Goal: Task Accomplishment & Management: Use online tool/utility

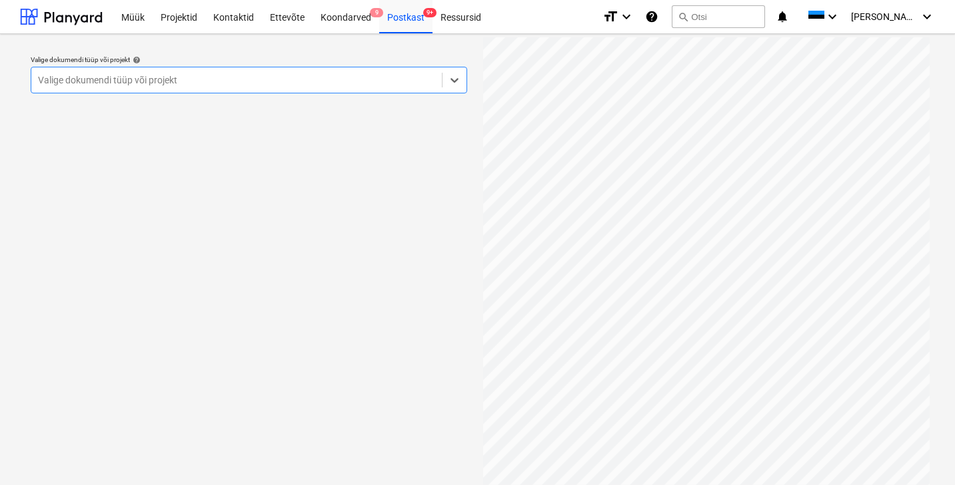
scroll to position [173, 0]
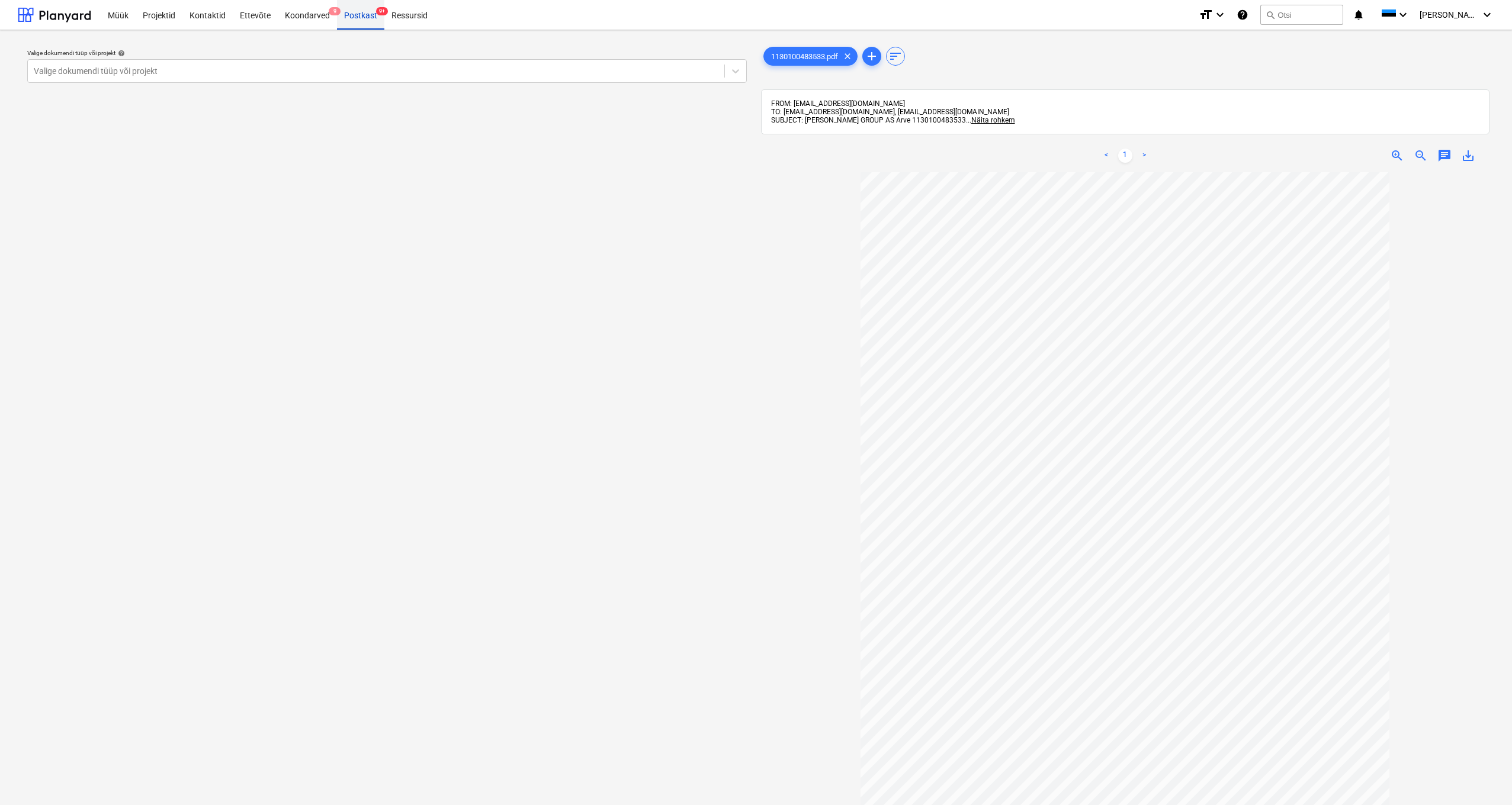
click at [372, 16] on div "Postkast 9+" at bounding box center [360, 14] width 47 height 30
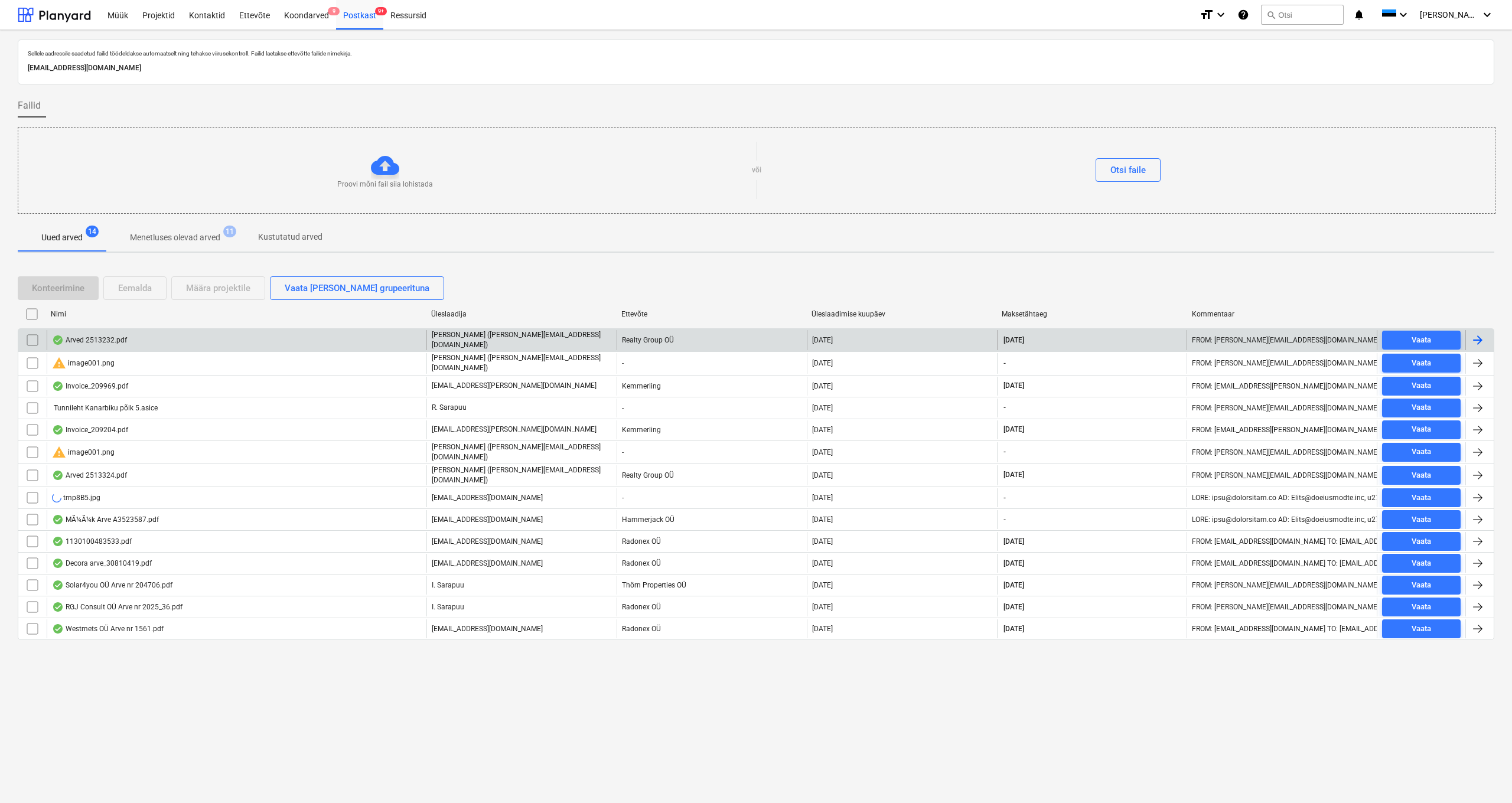
click at [90, 339] on div "Arved 2513232.pdf" at bounding box center [90, 340] width 75 height 10
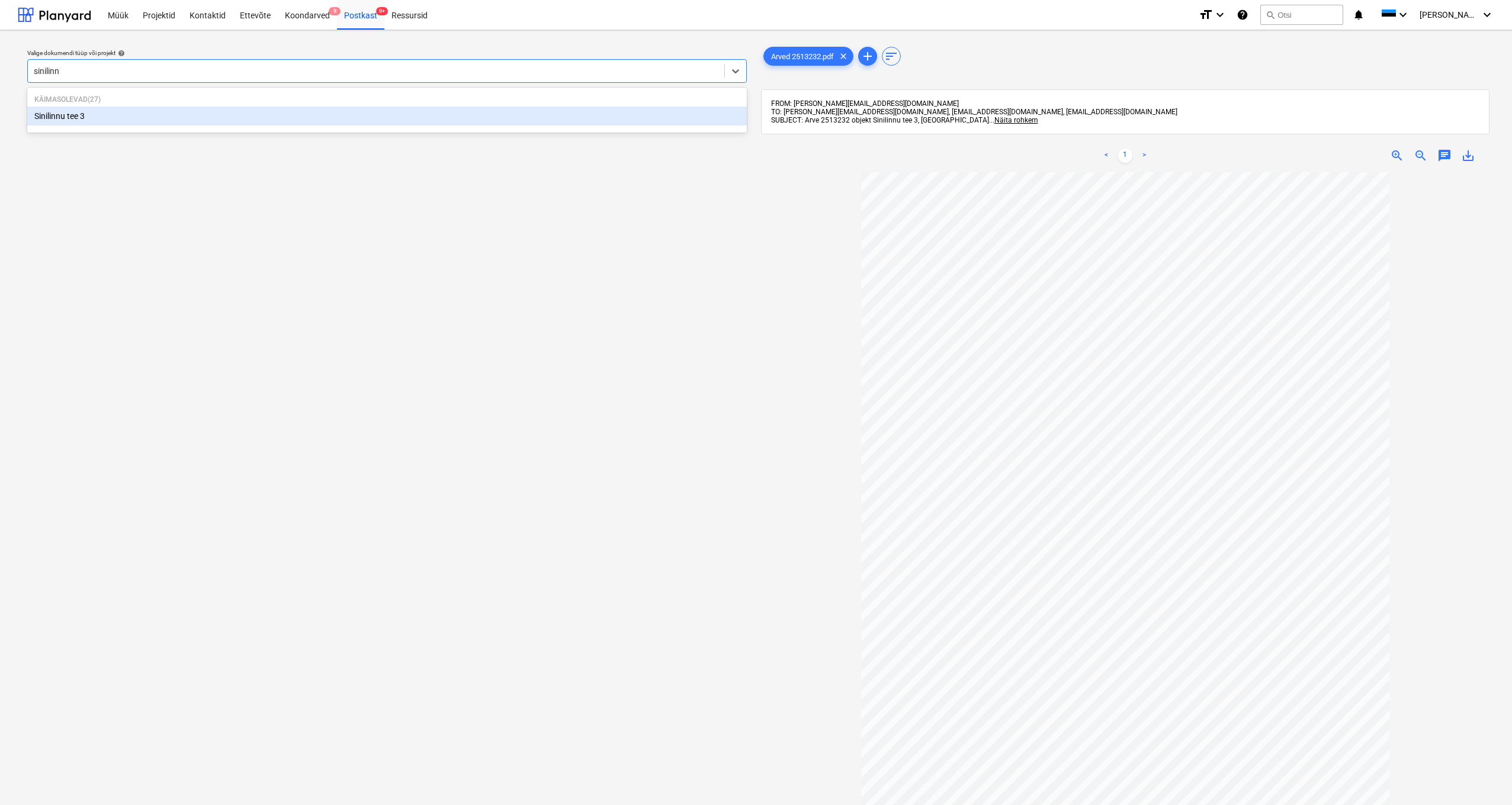
type input "sinilinnu"
click at [60, 113] on div "Sinilinnu tee 3" at bounding box center [387, 116] width 720 height 19
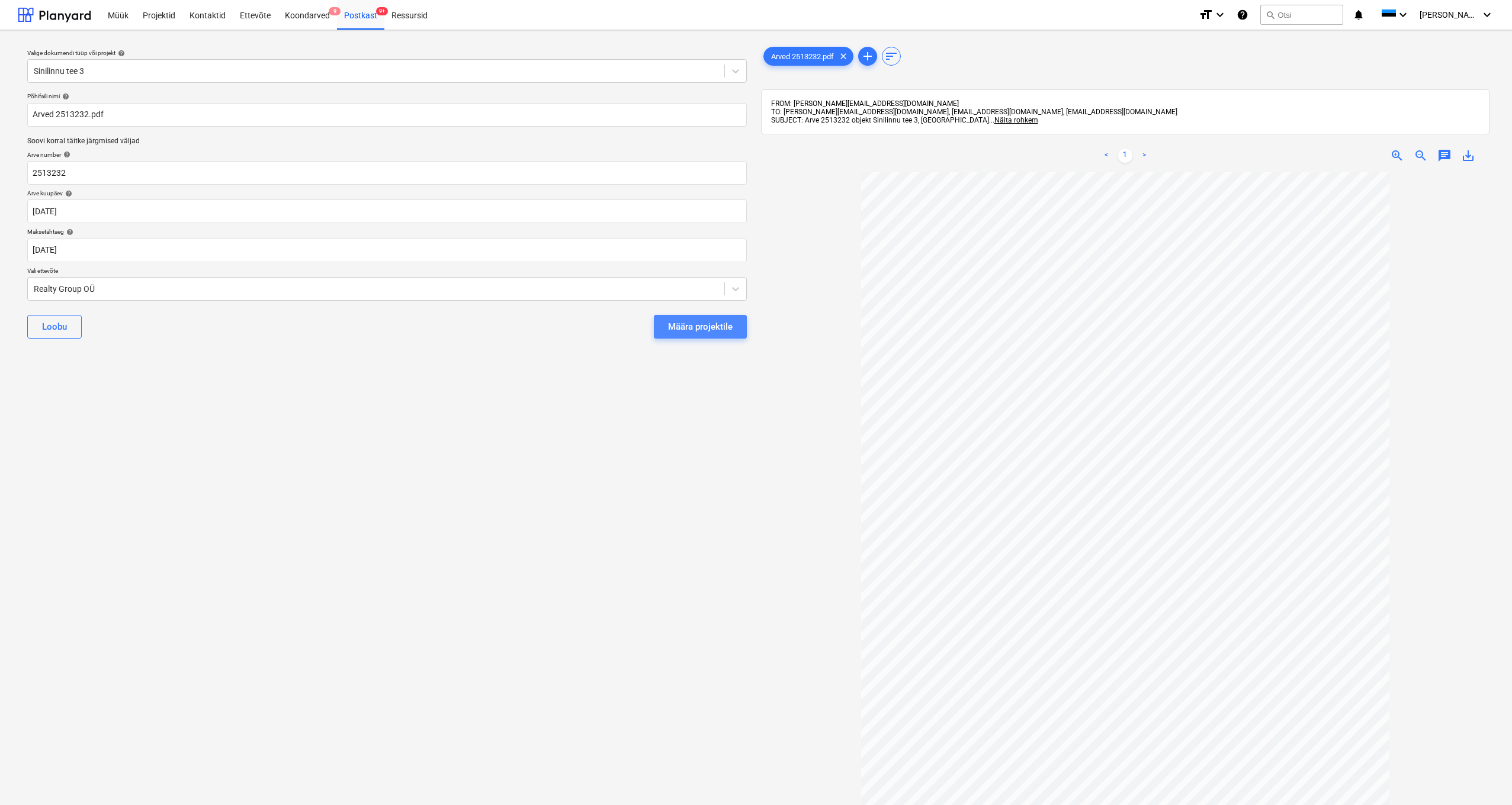
click at [678, 335] on button "Määra projektile" at bounding box center [700, 327] width 93 height 24
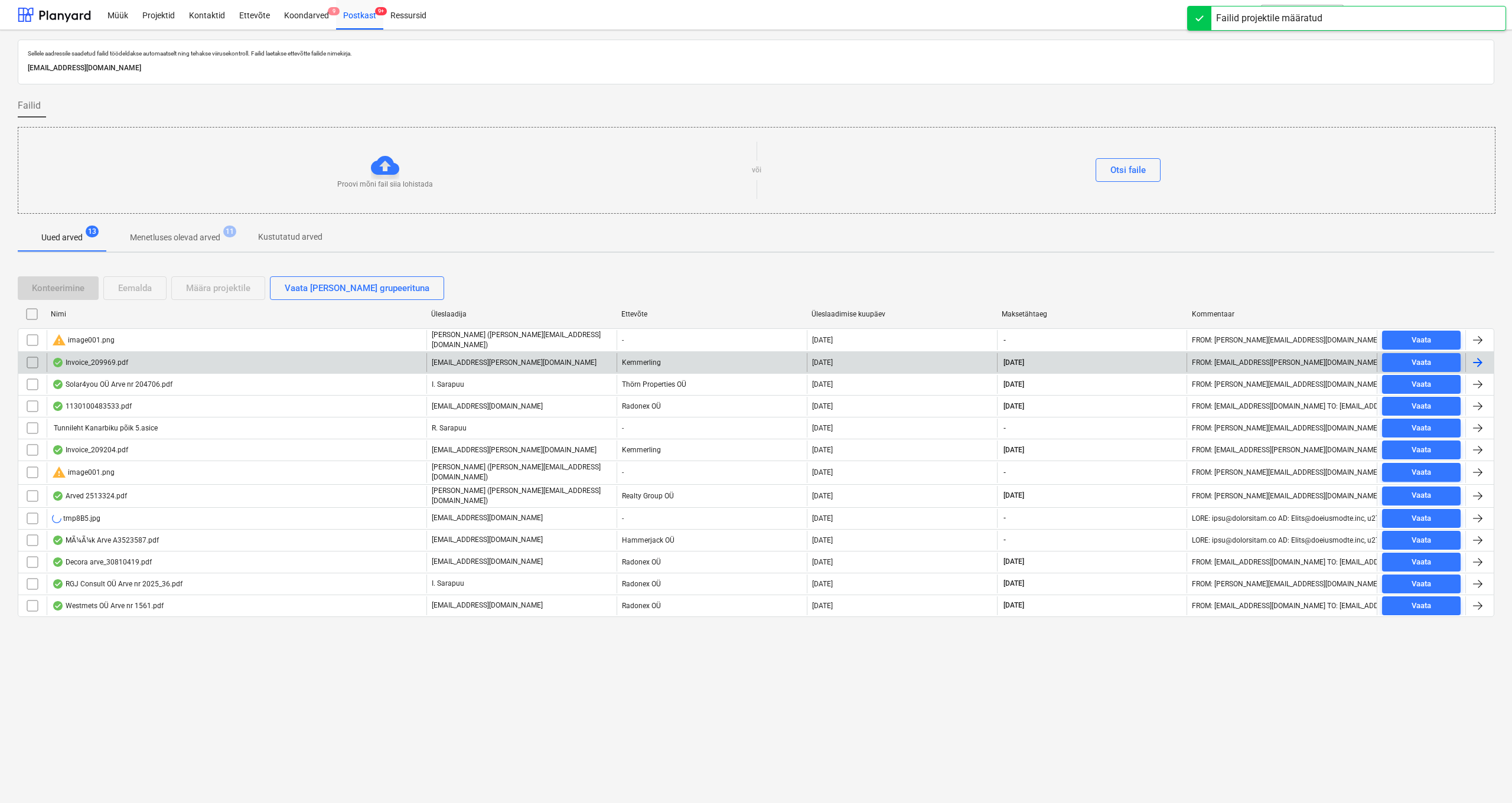
click at [86, 363] on div "Invoice_209969.pdf" at bounding box center [90, 363] width 76 height 10
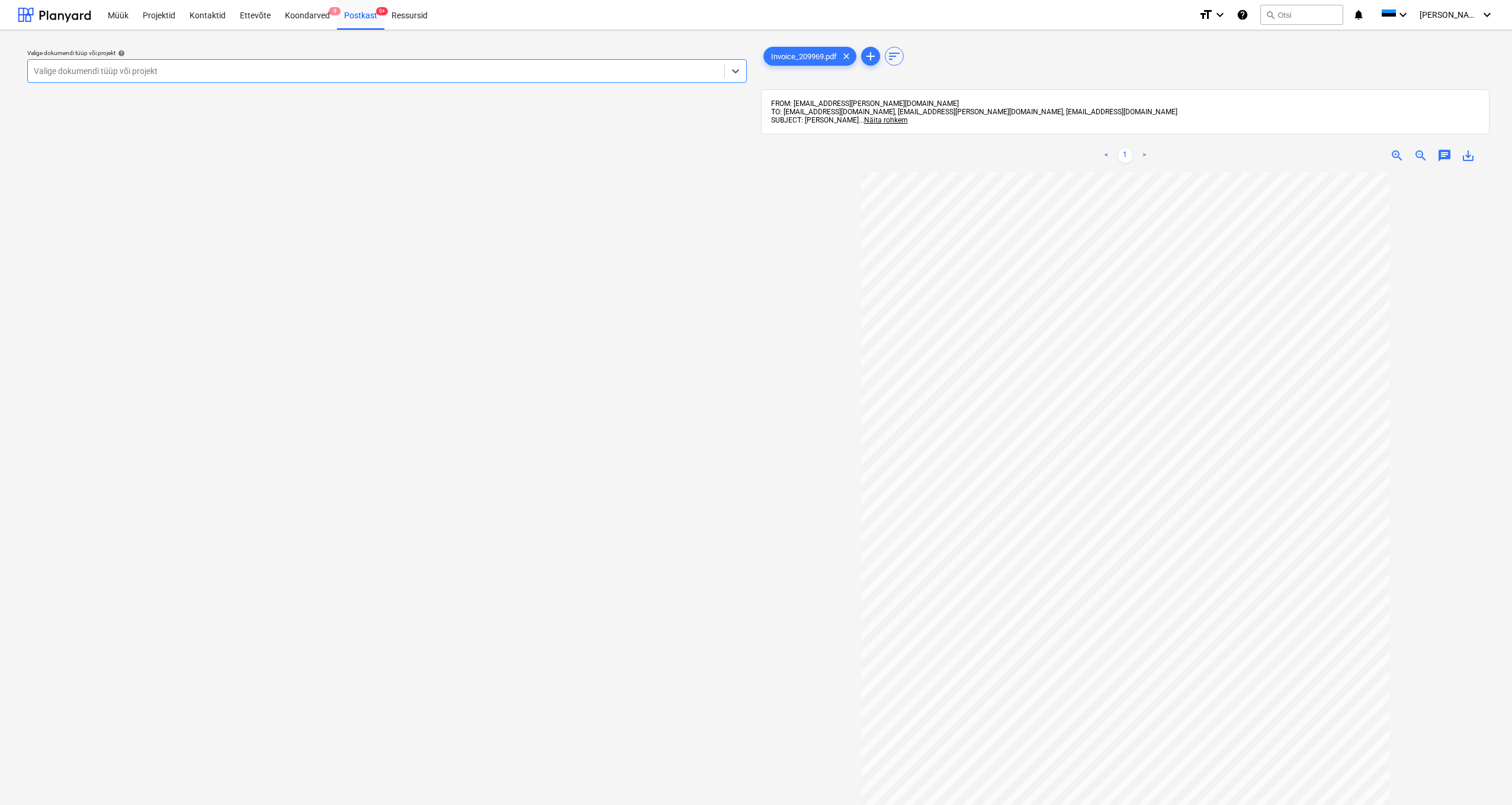
click at [176, 69] on div at bounding box center [376, 70] width 684 height 12
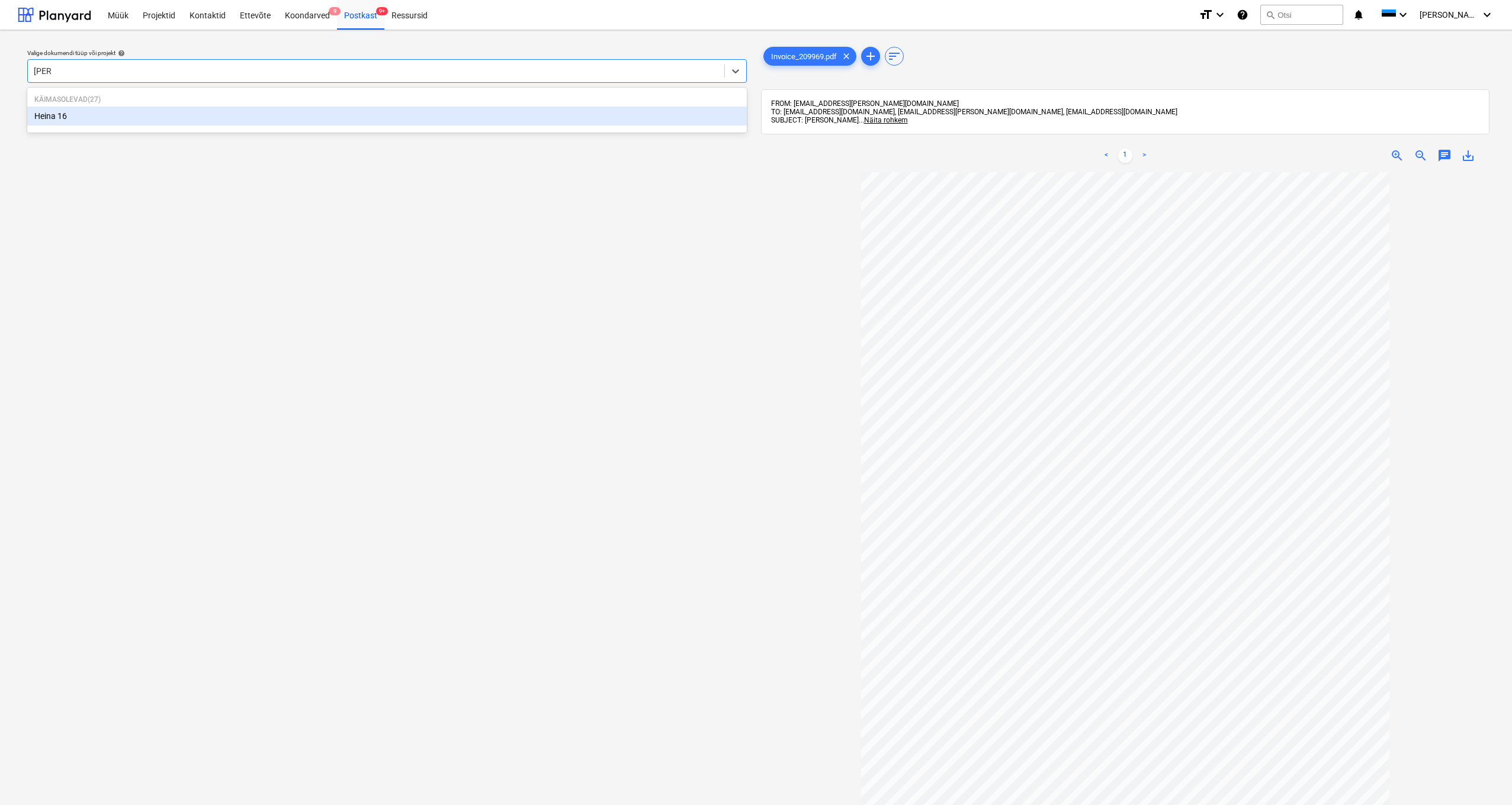
type input "heina"
click at [64, 116] on div "Heina 16" at bounding box center [387, 116] width 720 height 19
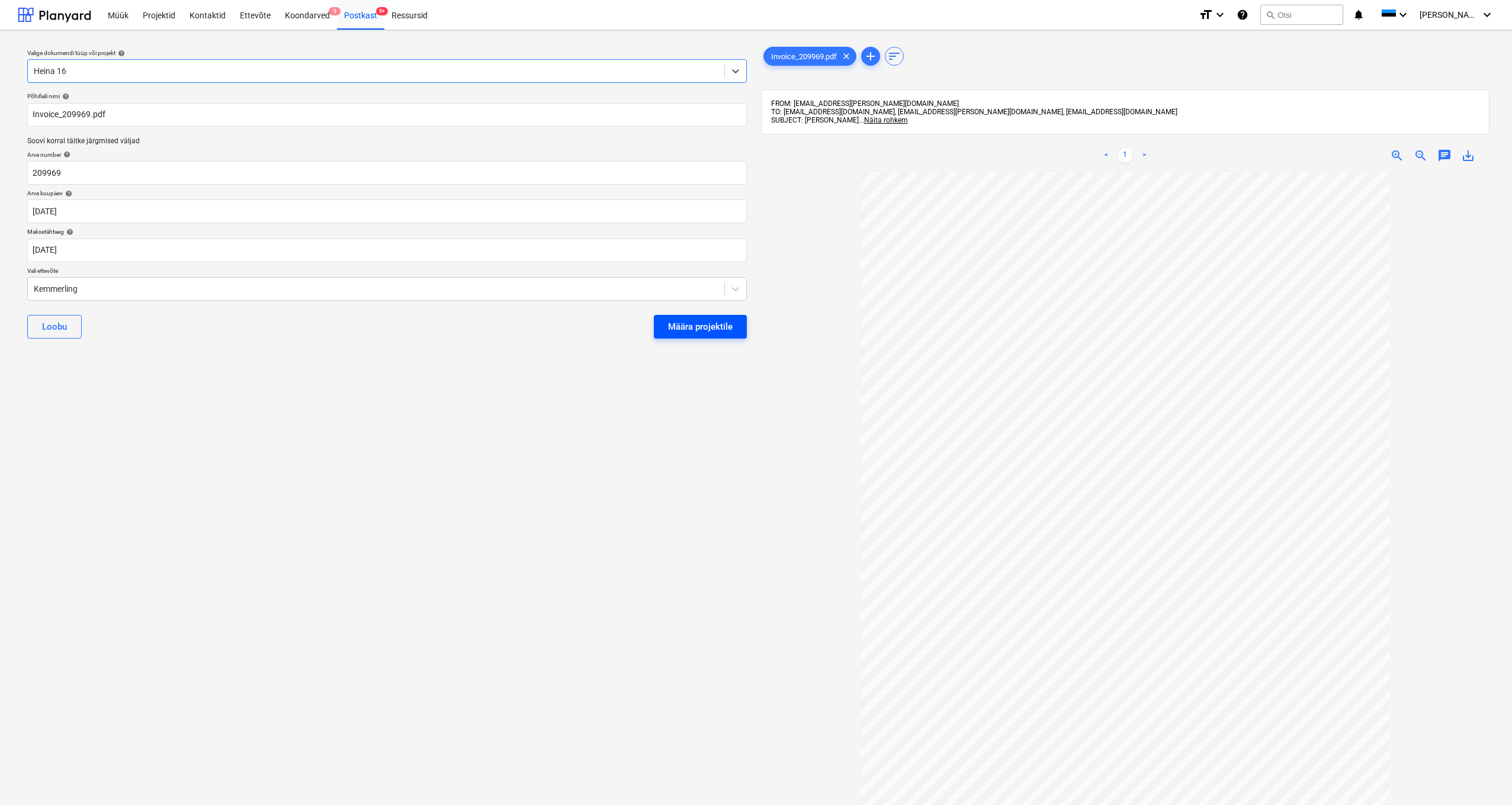
click at [694, 331] on div "Määra projektile" at bounding box center [700, 326] width 65 height 15
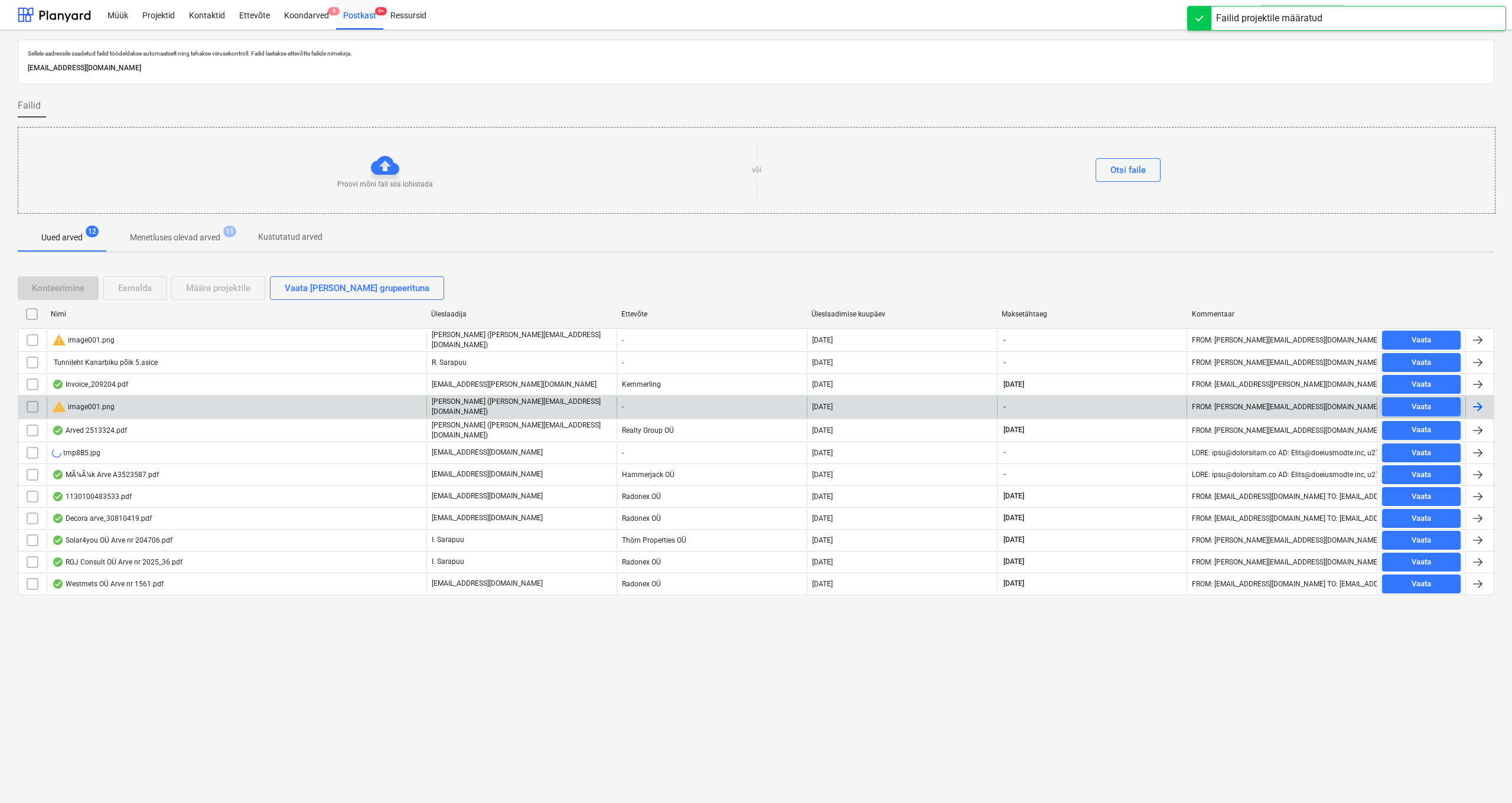
click at [31, 402] on input "checkbox" at bounding box center [32, 407] width 19 height 19
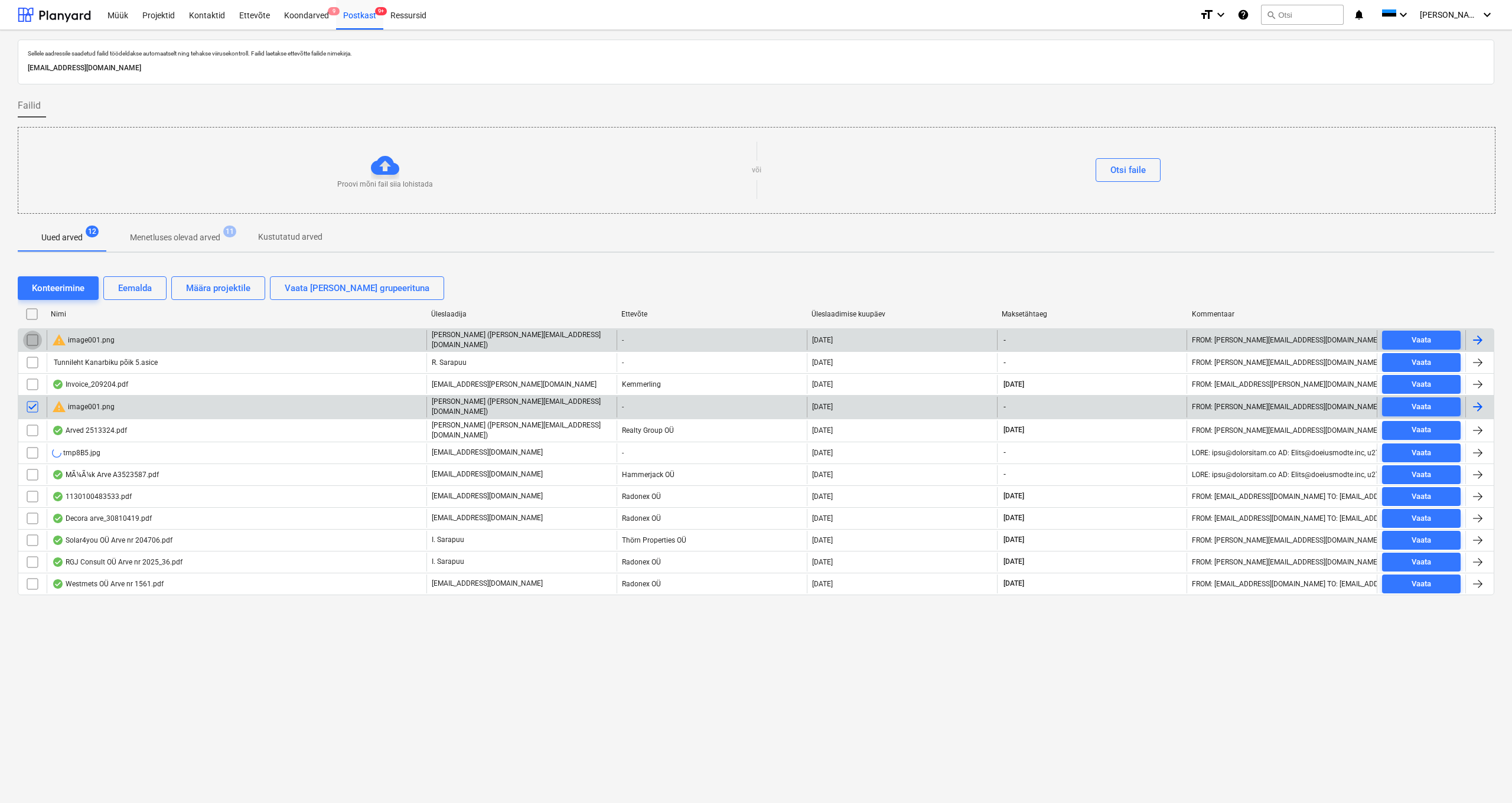
click at [31, 340] on input "checkbox" at bounding box center [32, 339] width 19 height 19
click at [106, 339] on div "warning image001.png" at bounding box center [83, 340] width 63 height 14
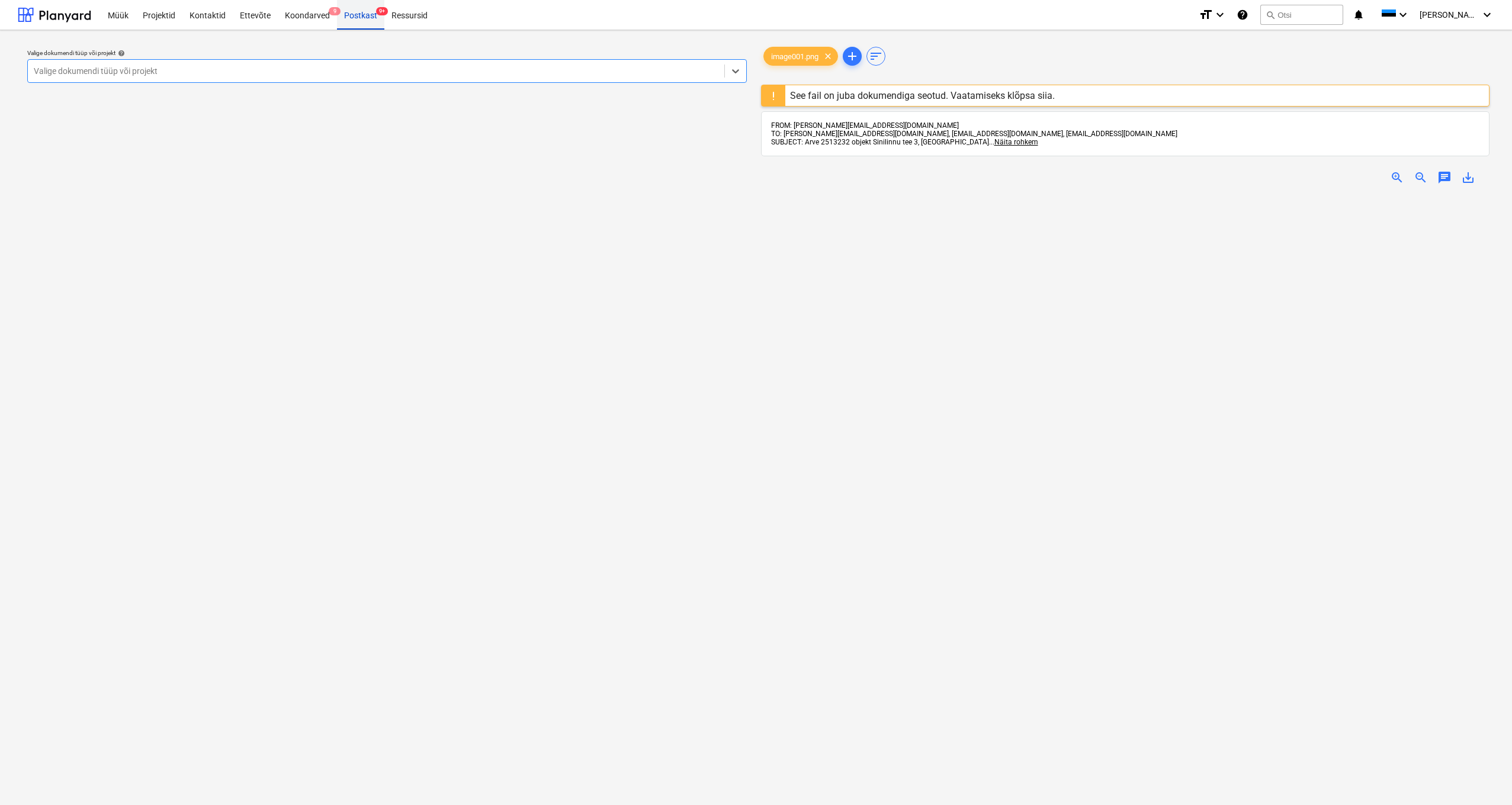
click at [351, 18] on div "Postkast 9+" at bounding box center [360, 14] width 47 height 30
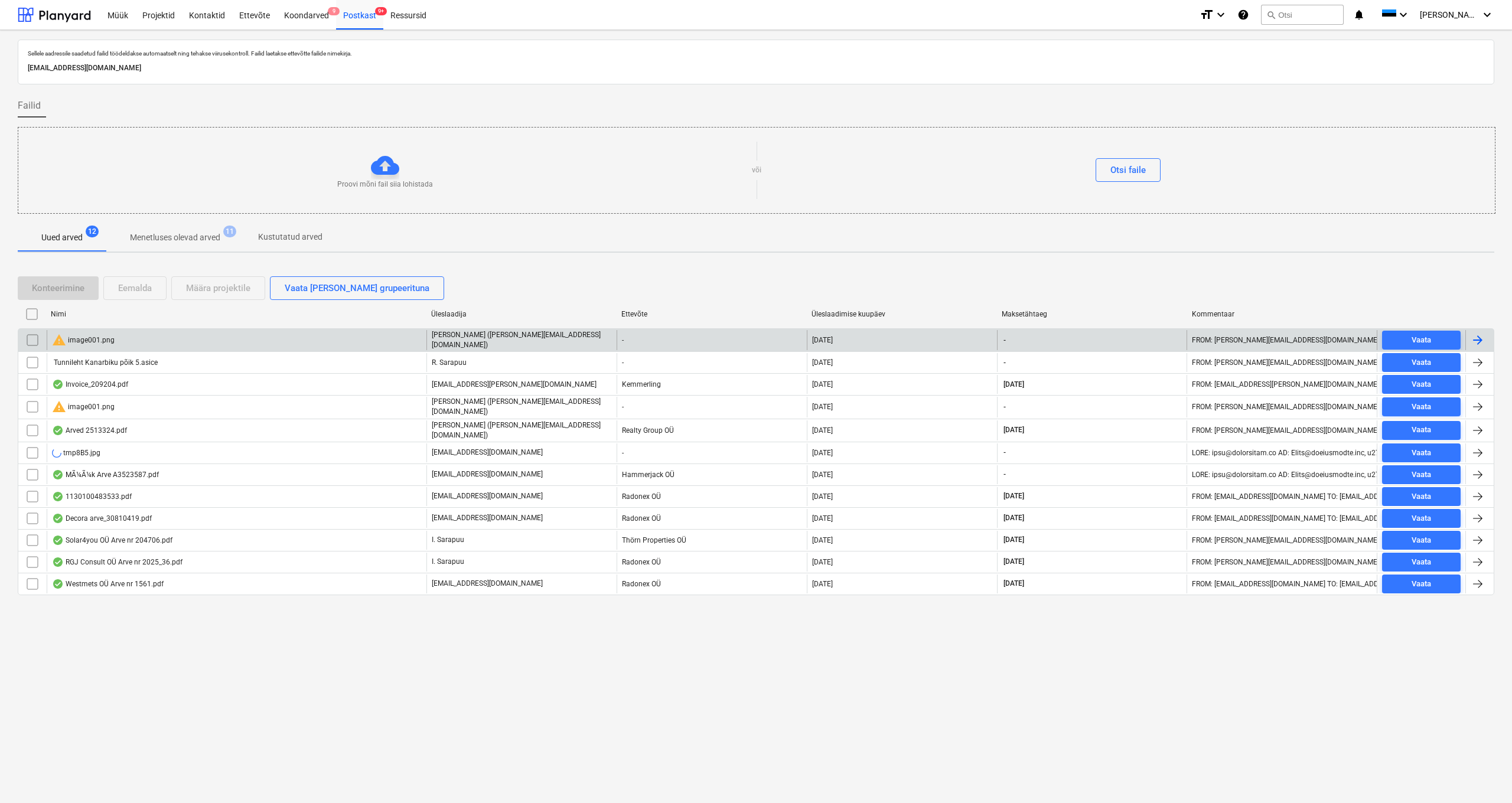
click at [33, 340] on input "checkbox" at bounding box center [32, 339] width 19 height 19
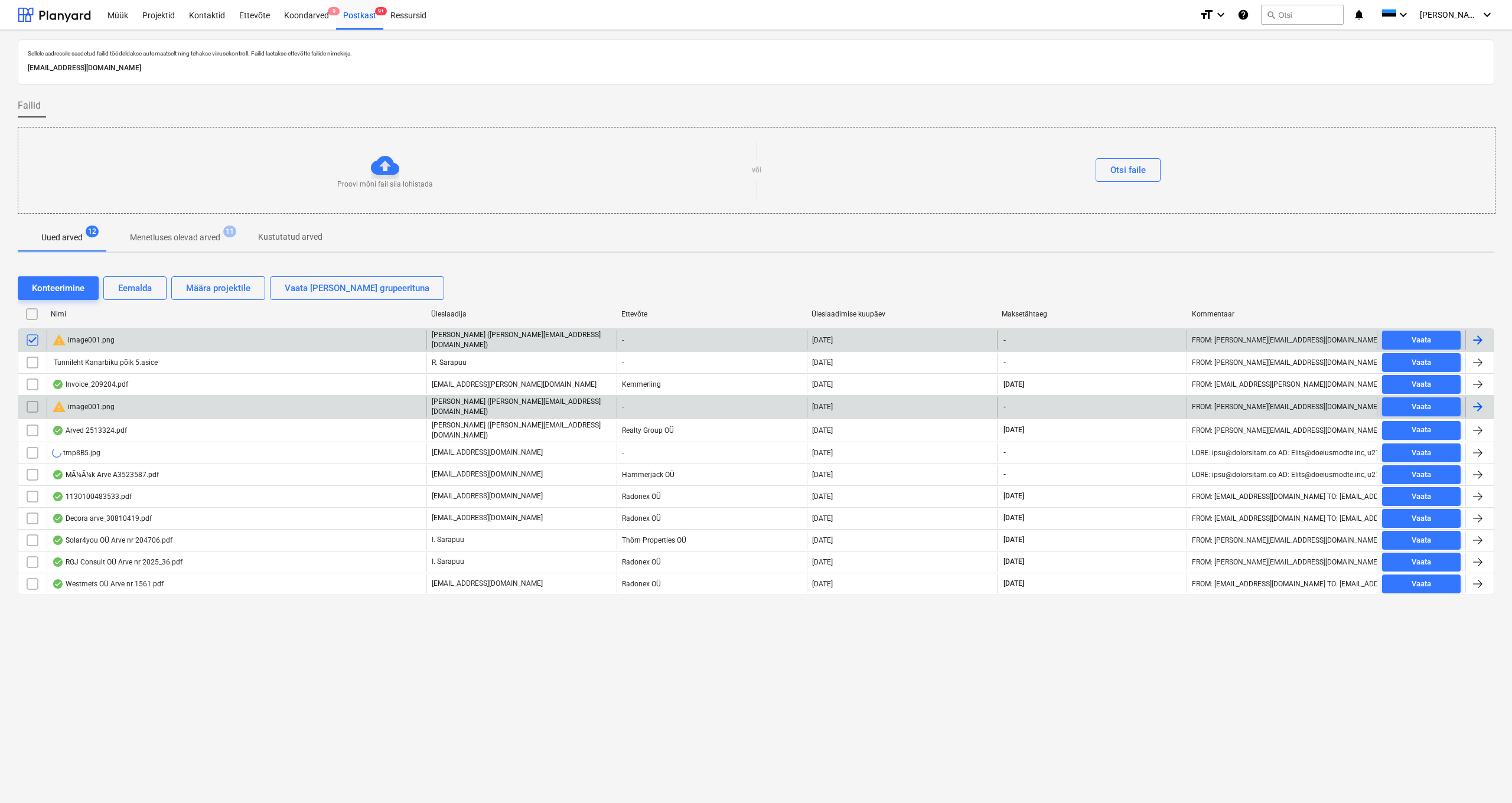
click at [33, 408] on input "checkbox" at bounding box center [32, 407] width 19 height 19
click at [135, 292] on div "Eemalda" at bounding box center [135, 288] width 34 height 15
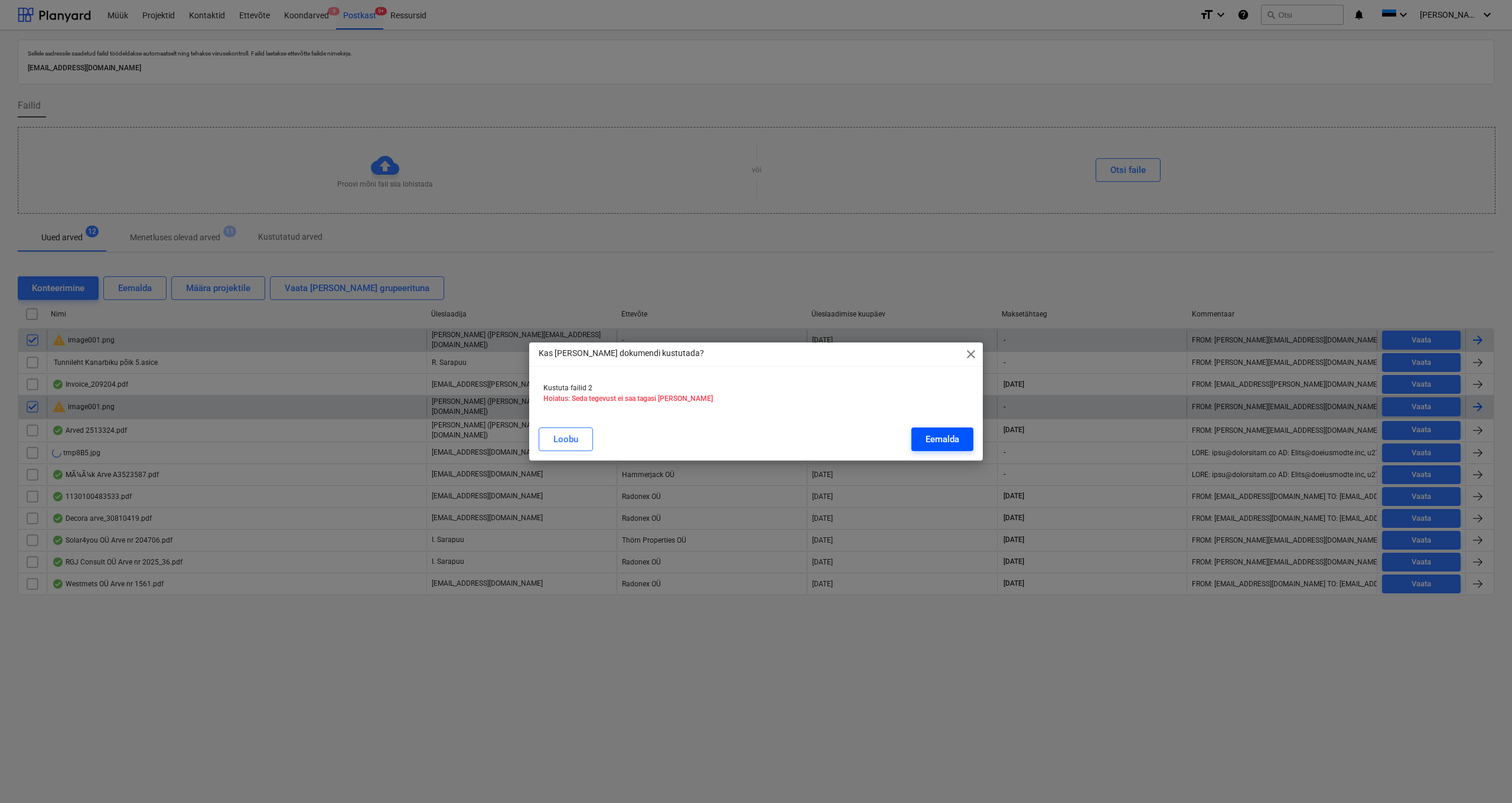
click at [846, 429] on div "Eemalda" at bounding box center [942, 439] width 34 height 15
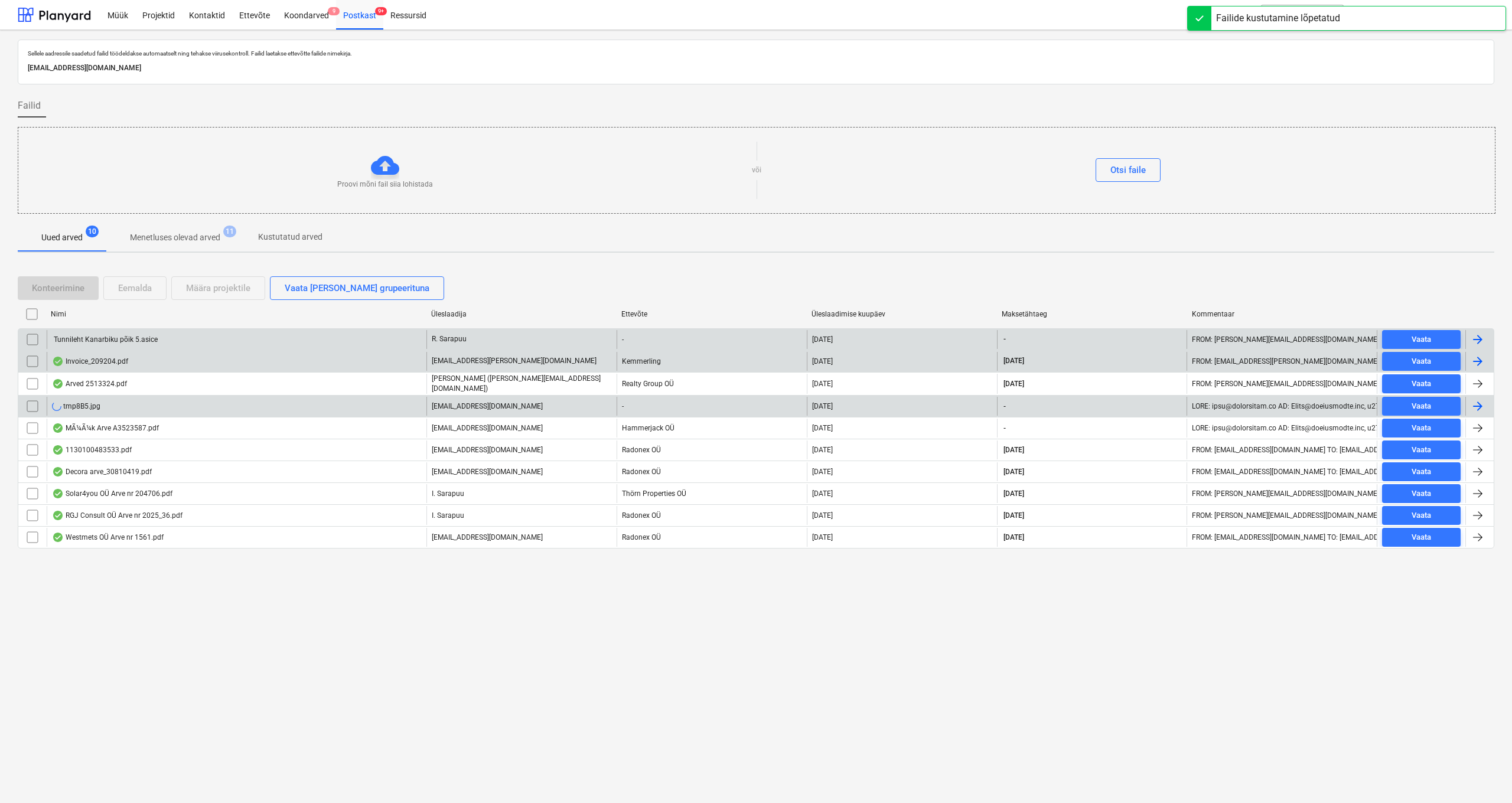
click at [91, 364] on div "Invoice_209204.pdf" at bounding box center [90, 362] width 76 height 10
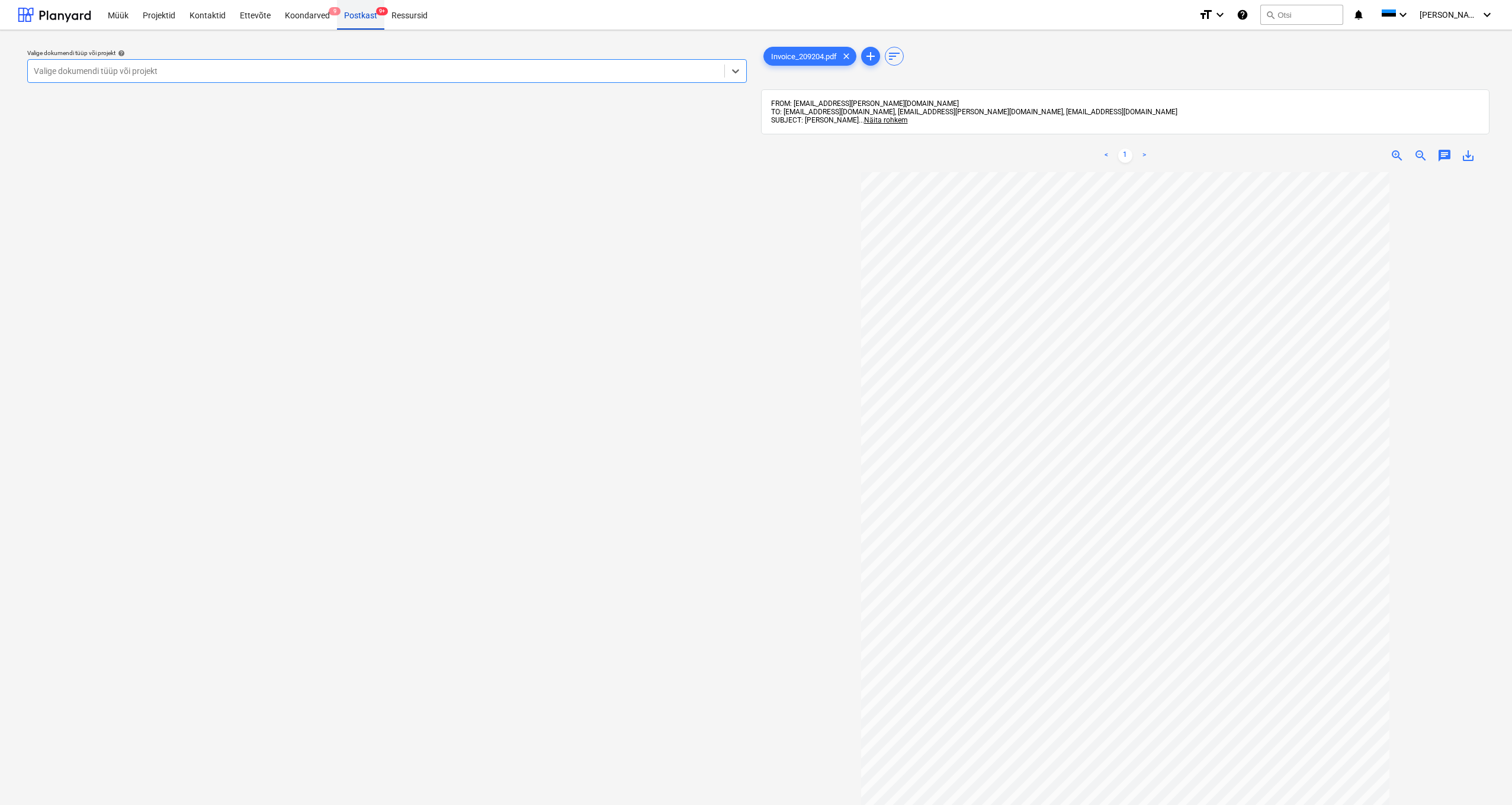
click at [354, 20] on div "Postkast 9+" at bounding box center [360, 14] width 47 height 30
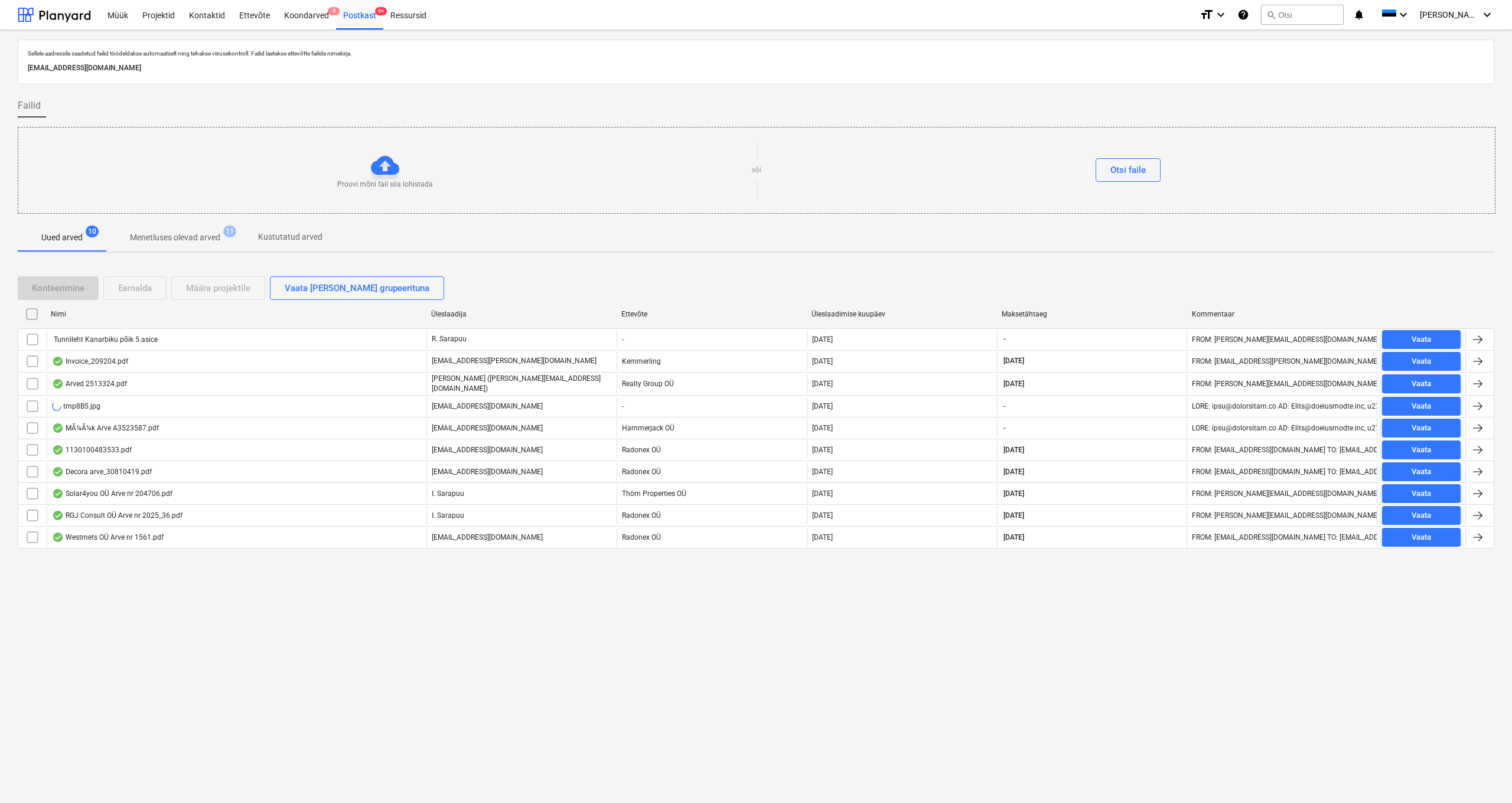
click at [79, 382] on div "Arved 2513324.pdf" at bounding box center [90, 384] width 75 height 10
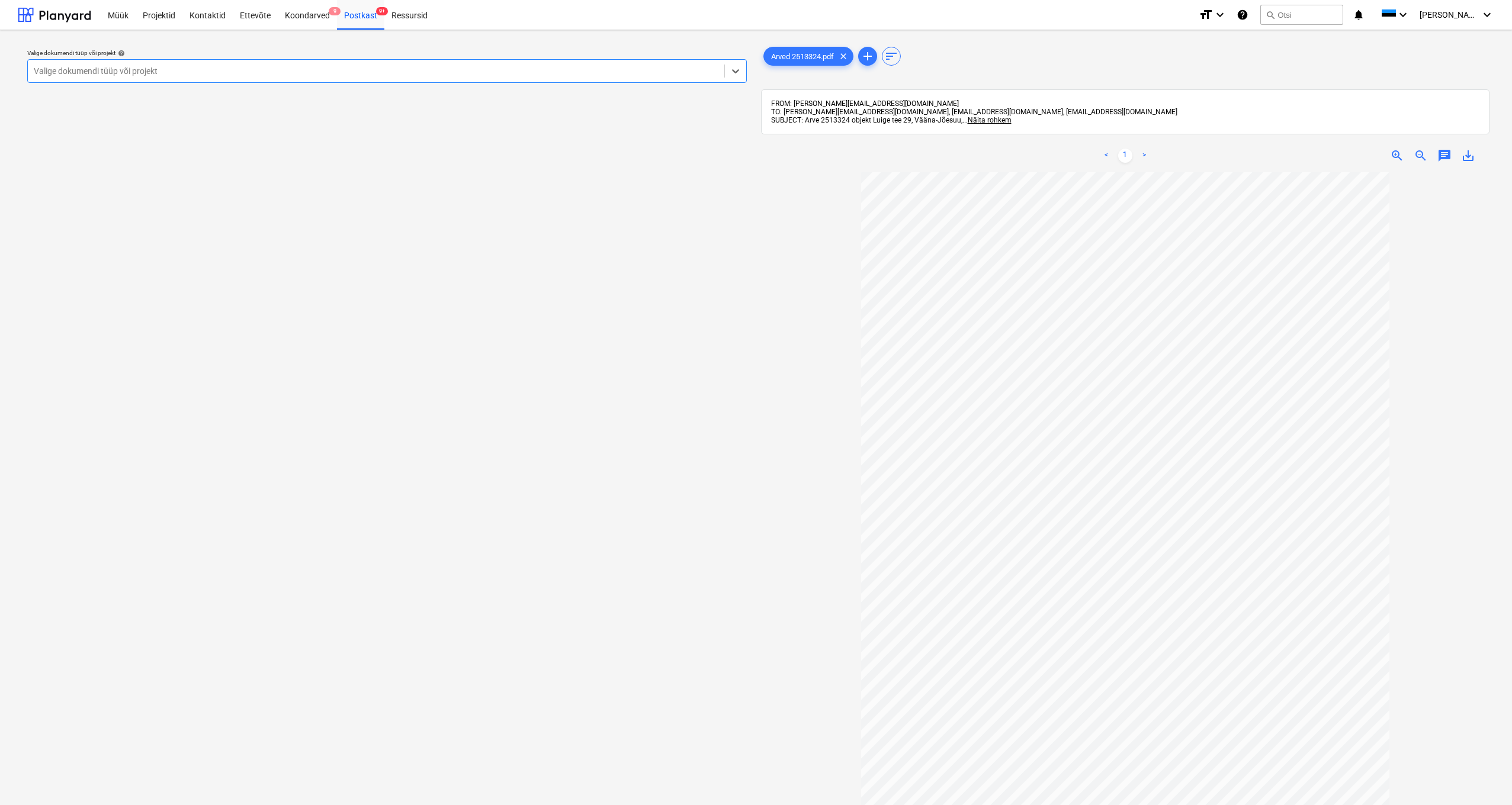
click at [118, 67] on div "Valige dokumendi tüüp või projekt" at bounding box center [376, 71] width 684 height 10
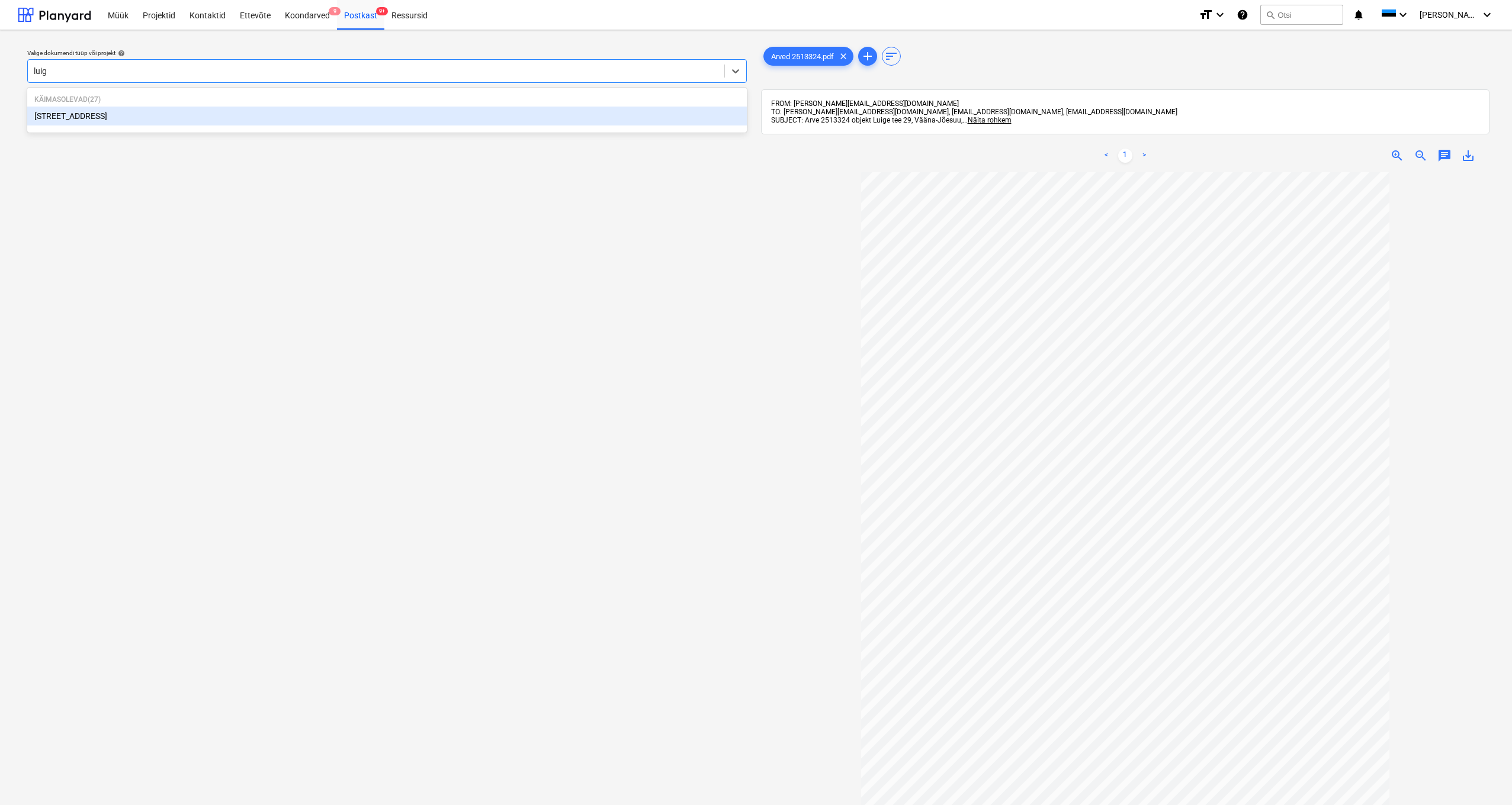
type input "luige"
click at [67, 107] on div "[STREET_ADDRESS]" at bounding box center [387, 116] width 720 height 19
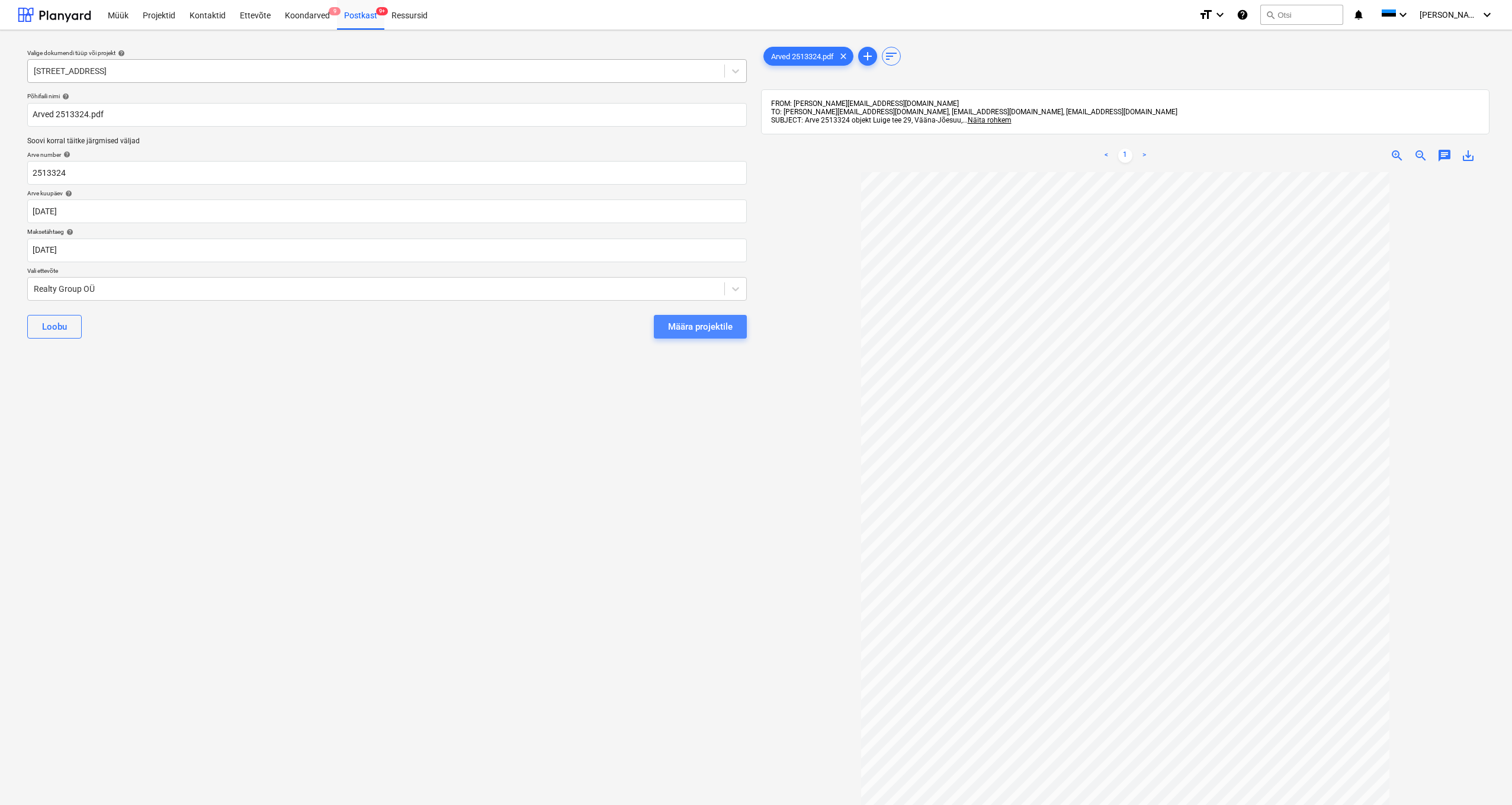
click at [696, 323] on div "Määra projektile" at bounding box center [700, 326] width 65 height 15
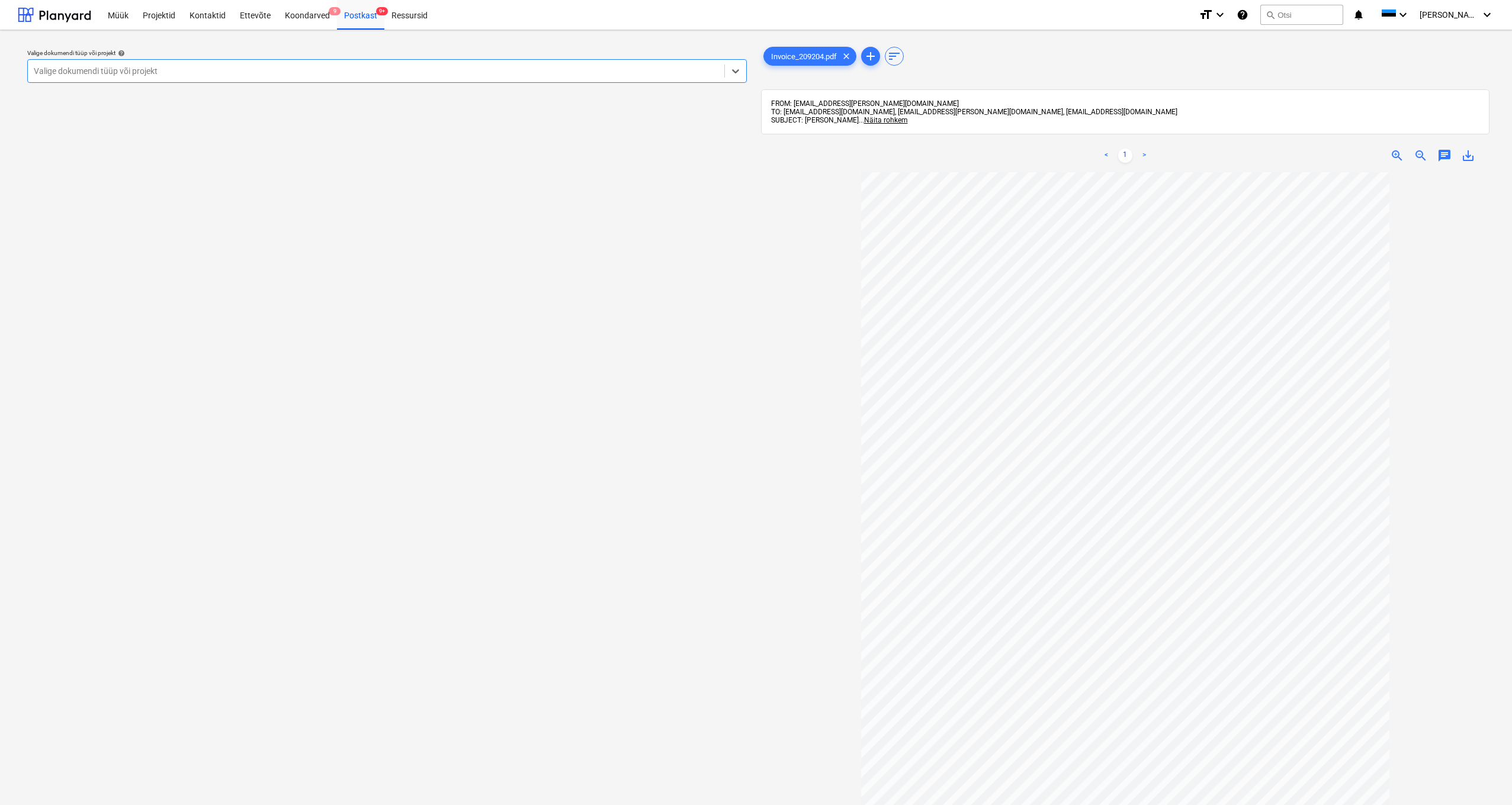
click at [54, 76] on div "Valige dokumendi tüüp või projekt" at bounding box center [376, 71] width 684 height 10
type input "[PERSON_NAME]"
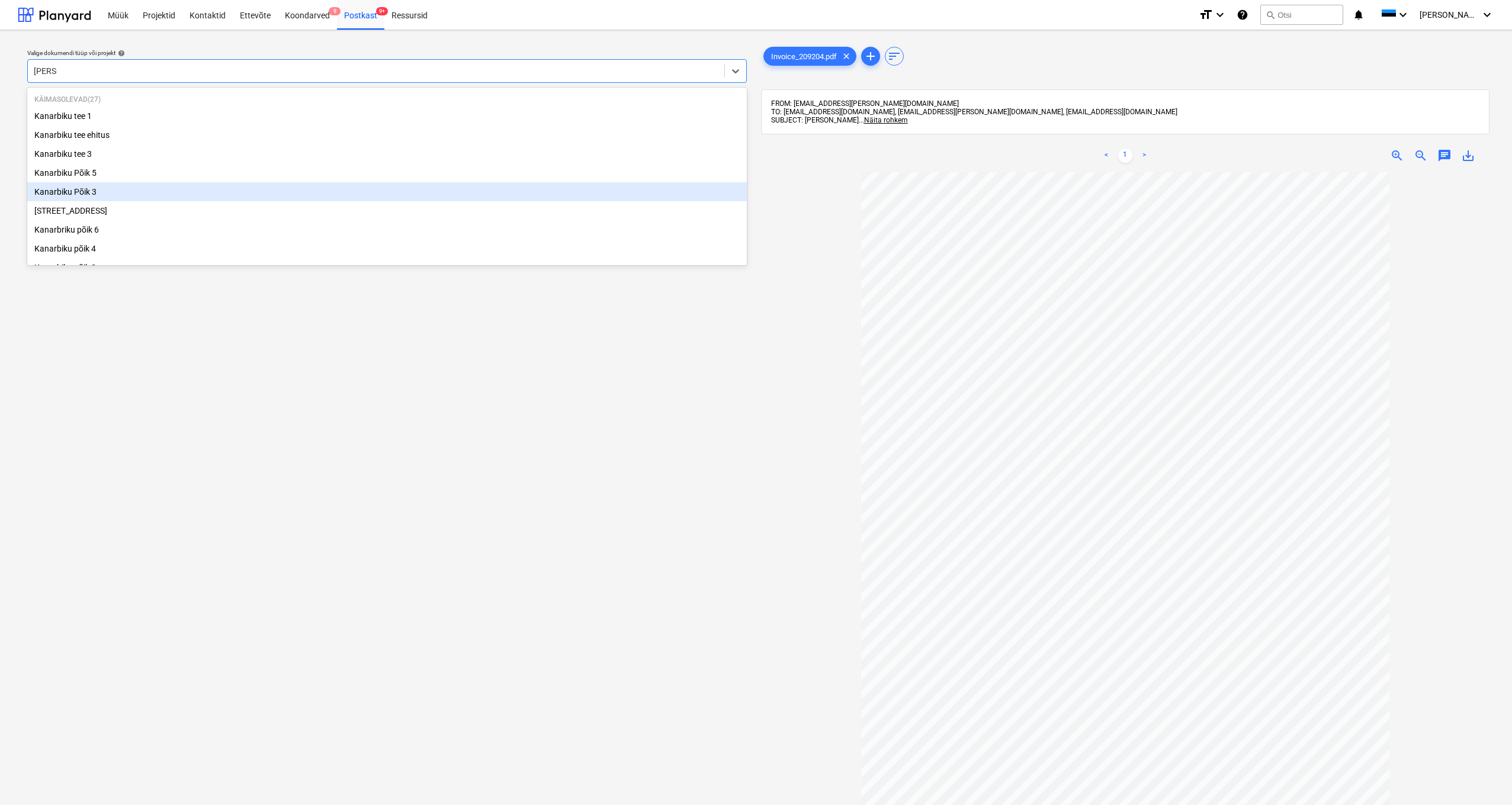
click at [92, 187] on div "Kanarbiku Põik 3" at bounding box center [387, 191] width 720 height 19
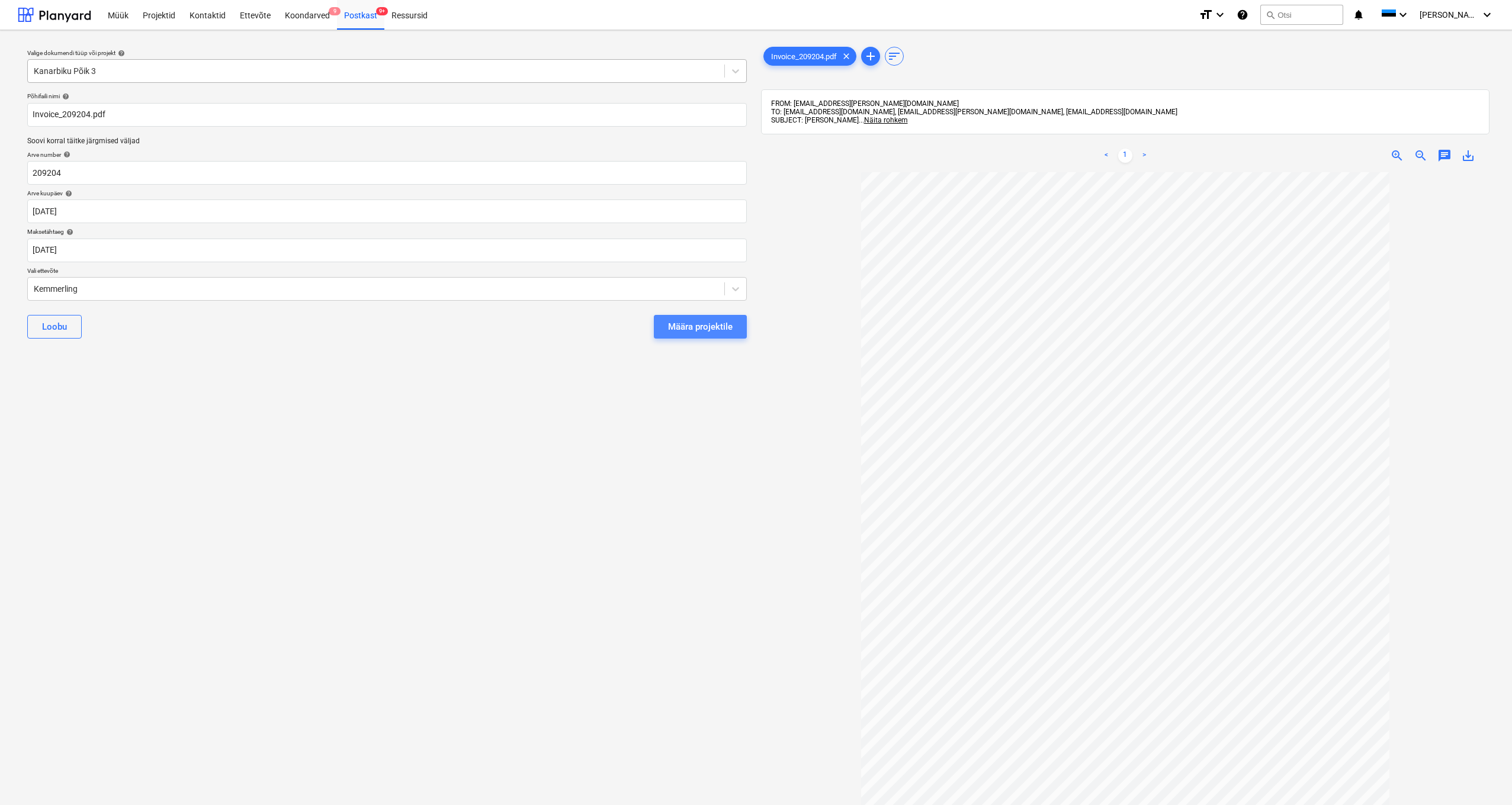
click at [686, 328] on div "Määra projektile" at bounding box center [700, 326] width 65 height 15
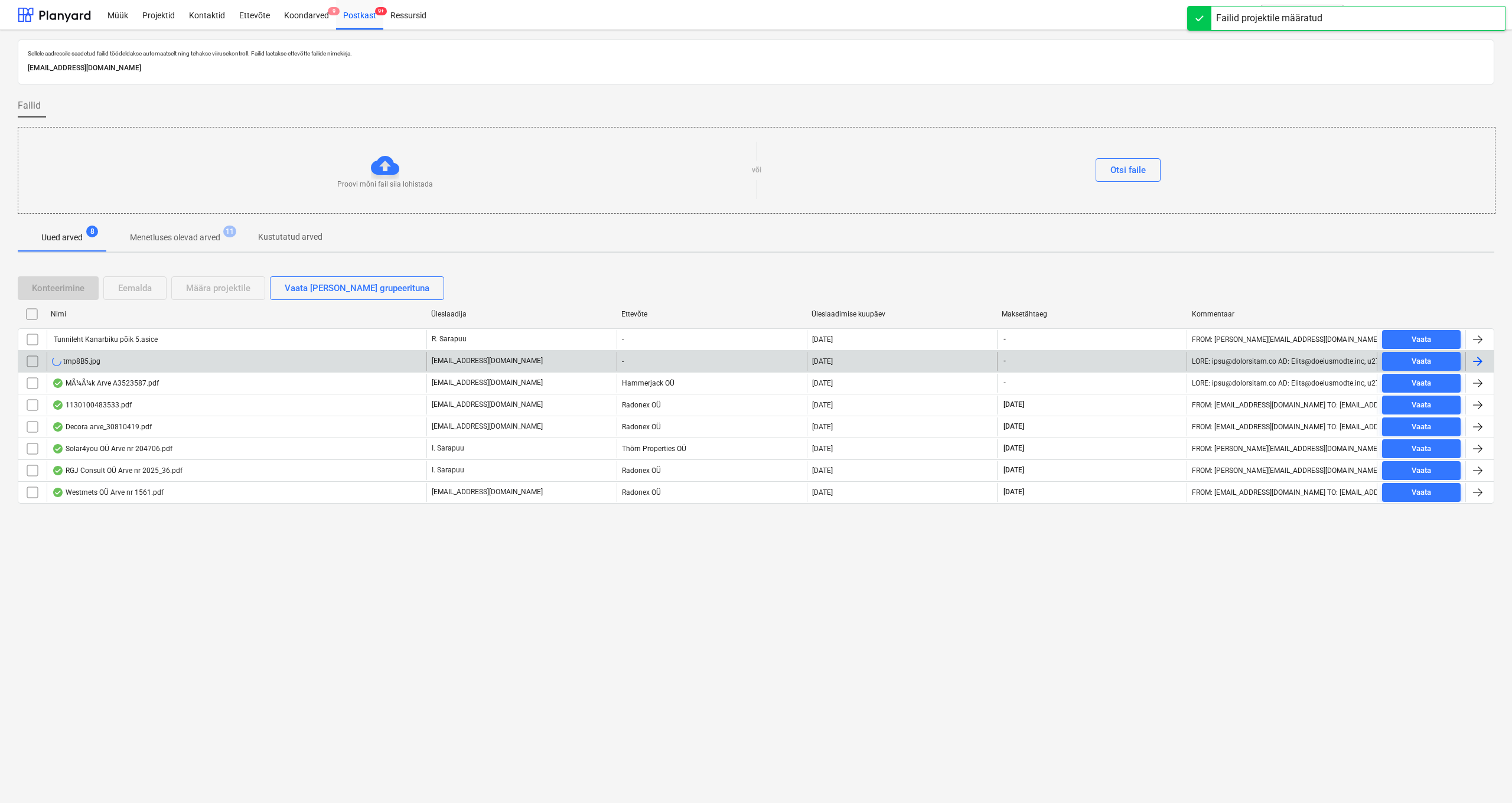
click at [83, 362] on div "tmp8B5.jpg" at bounding box center [76, 362] width 49 height 10
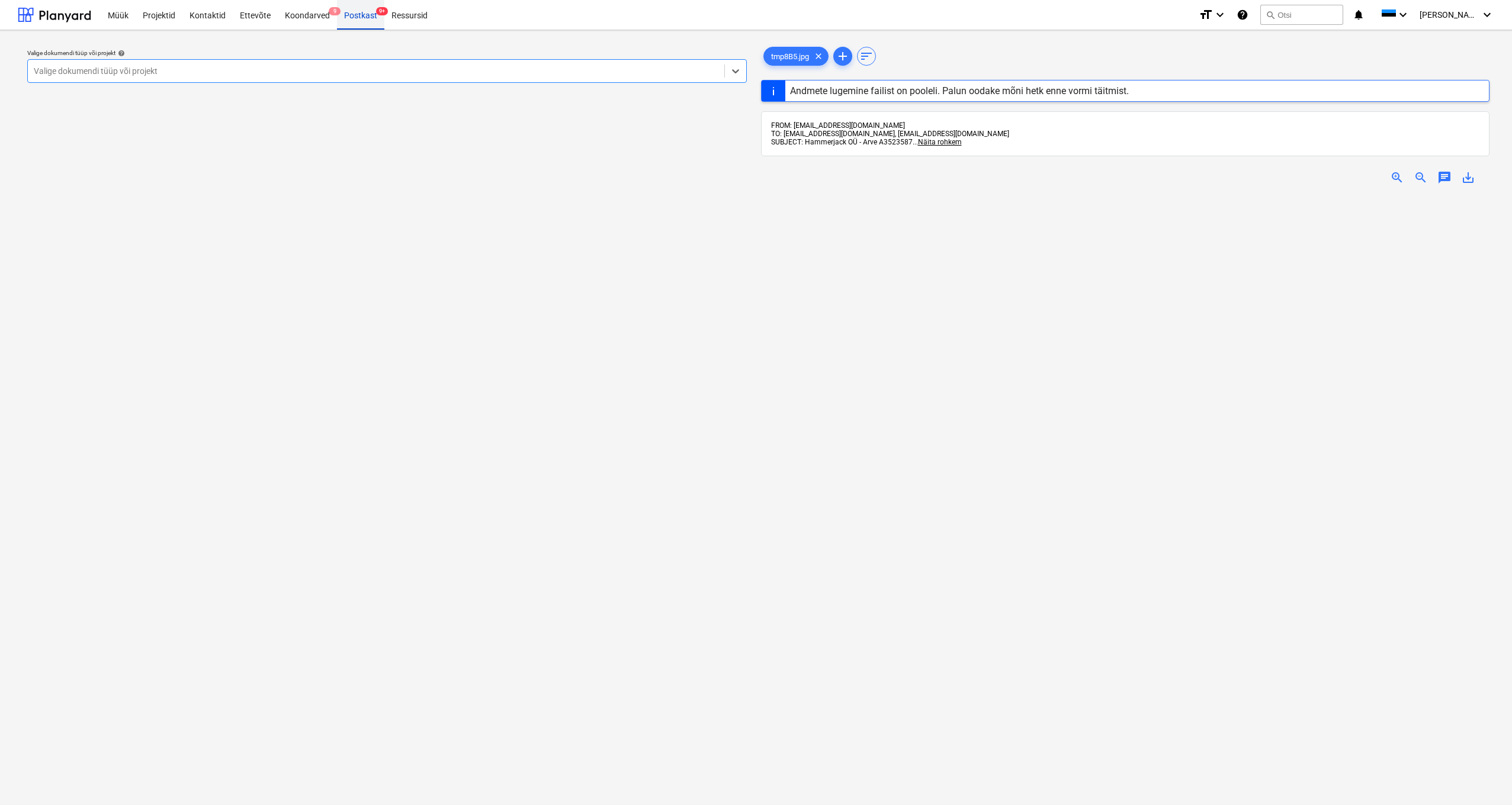
click at [360, 13] on div "Postkast 9+" at bounding box center [360, 14] width 47 height 30
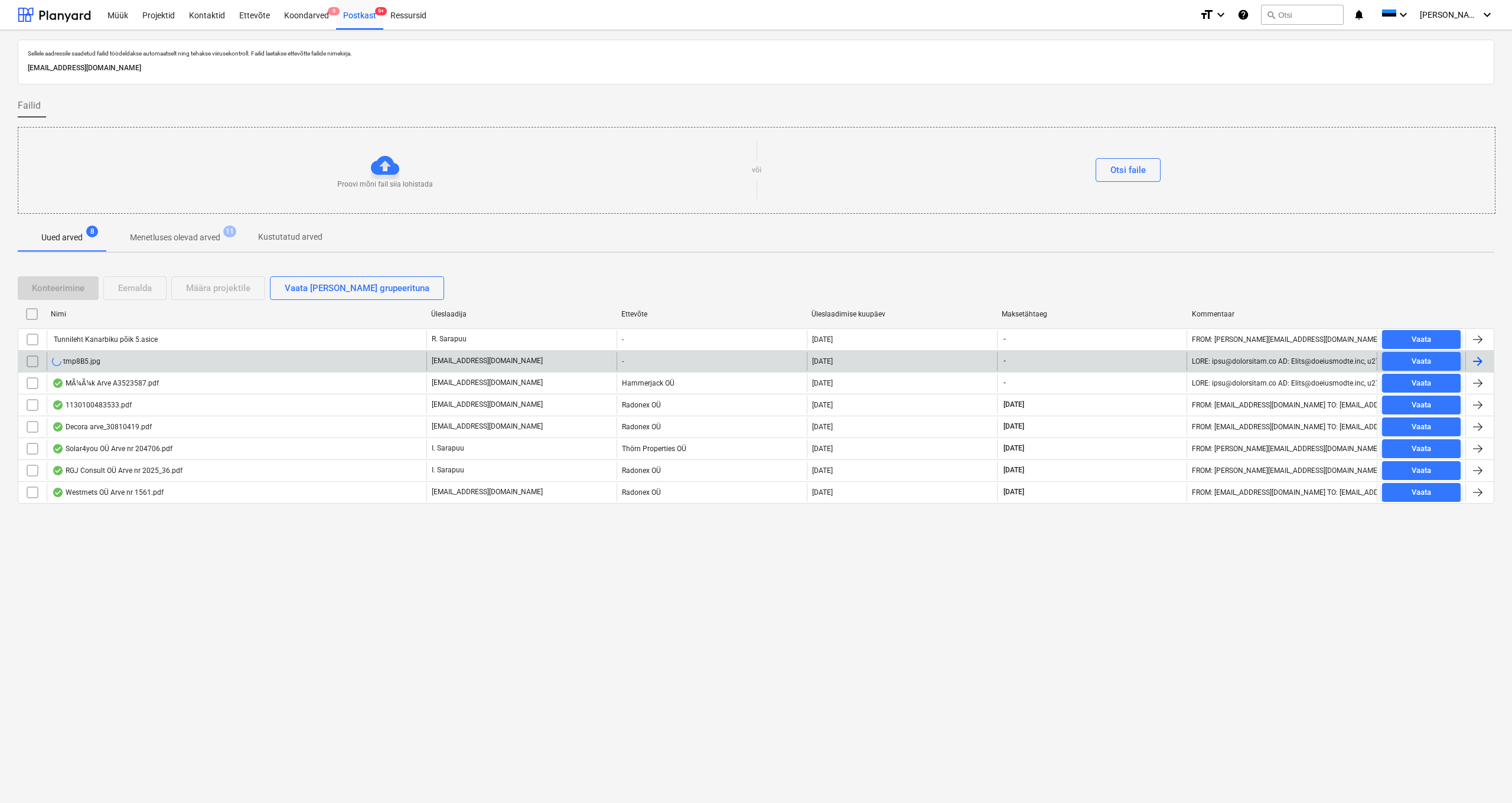
click at [33, 361] on input "checkbox" at bounding box center [32, 361] width 19 height 19
click at [136, 285] on div "Eemalda" at bounding box center [135, 288] width 34 height 15
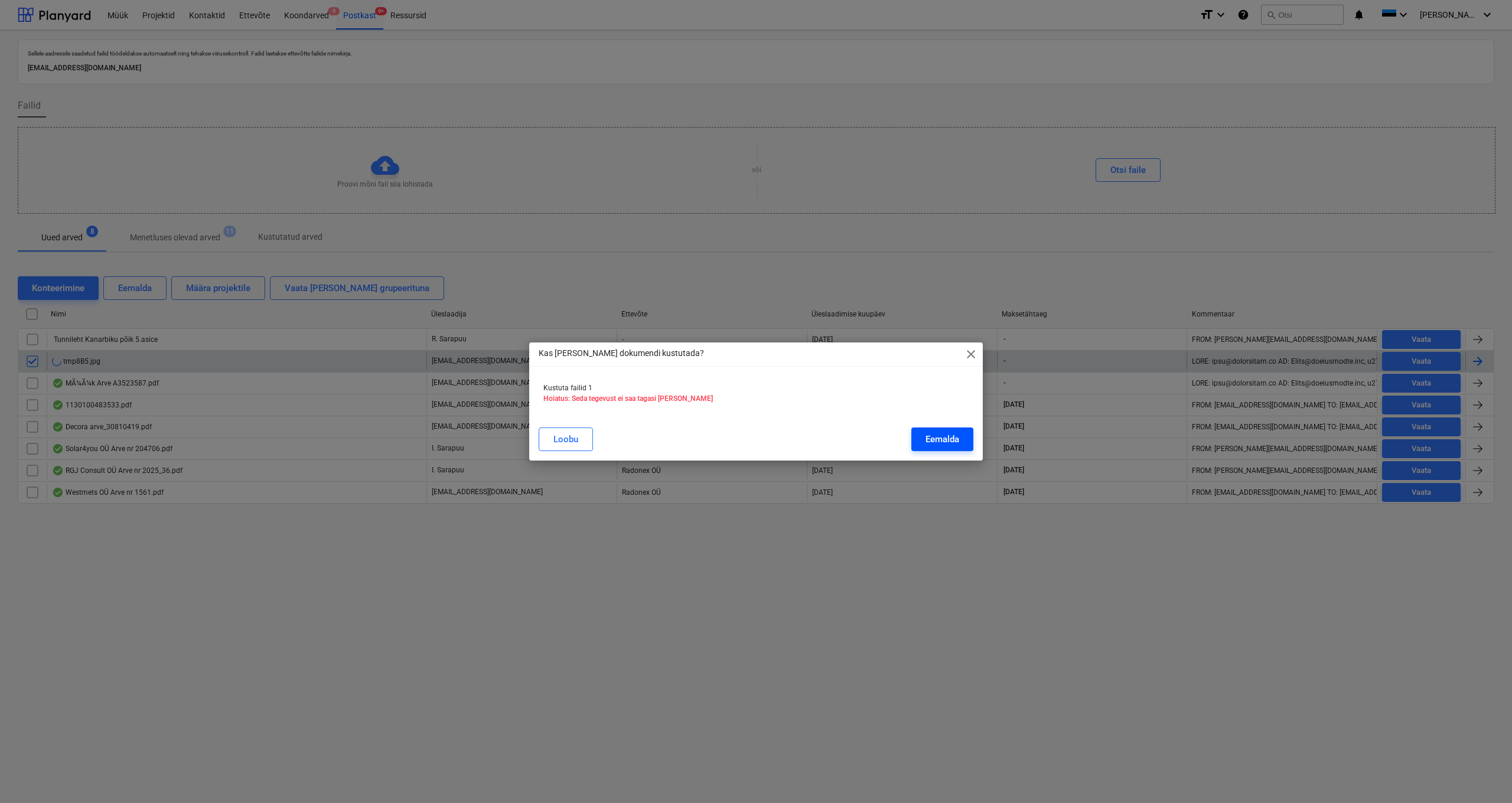
click at [846, 429] on div "Eemalda" at bounding box center [942, 439] width 34 height 15
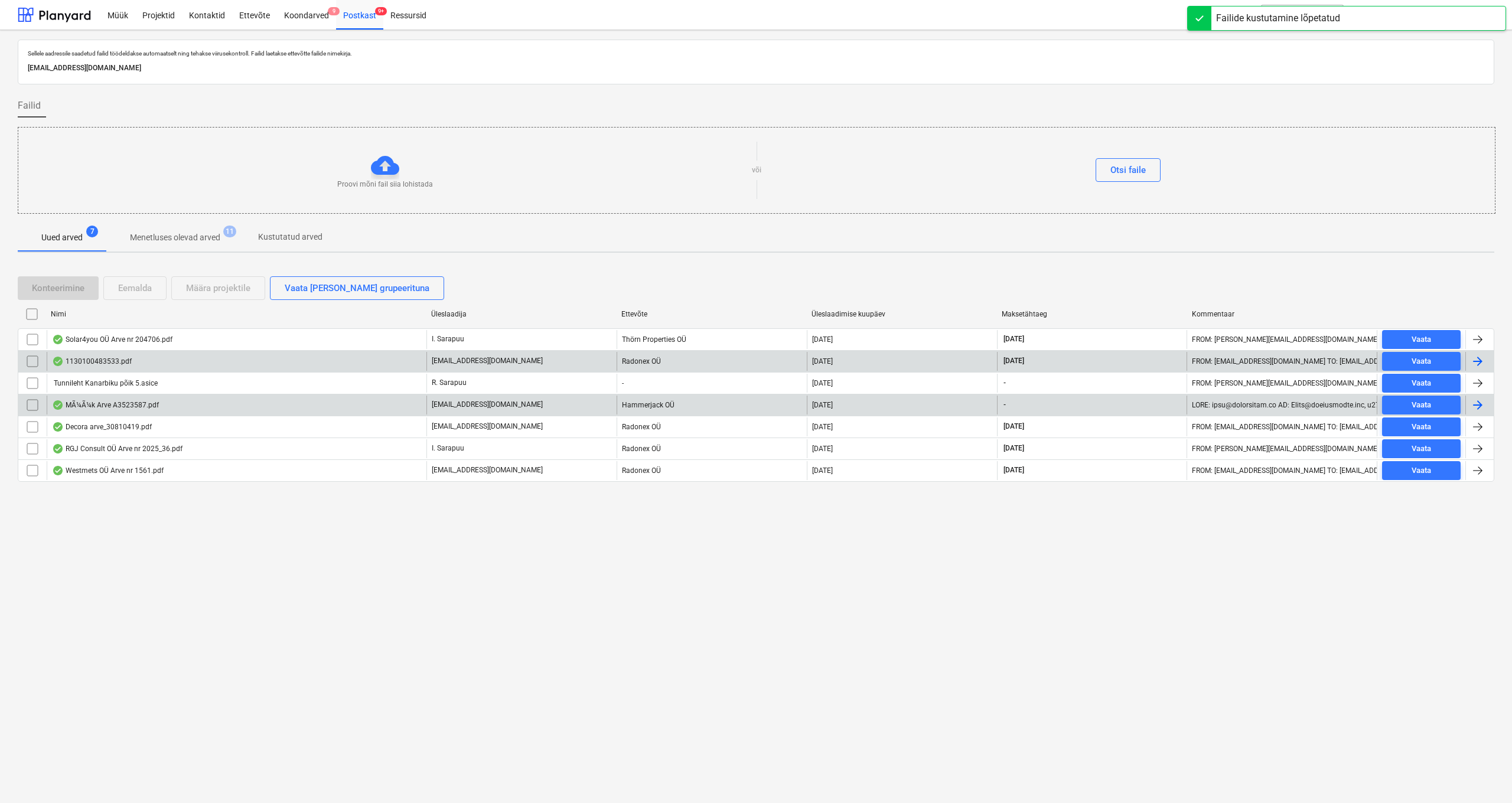
click at [107, 405] on div "MÃ¼Ã¼k Arve A3523587.pdf" at bounding box center [105, 405] width 107 height 10
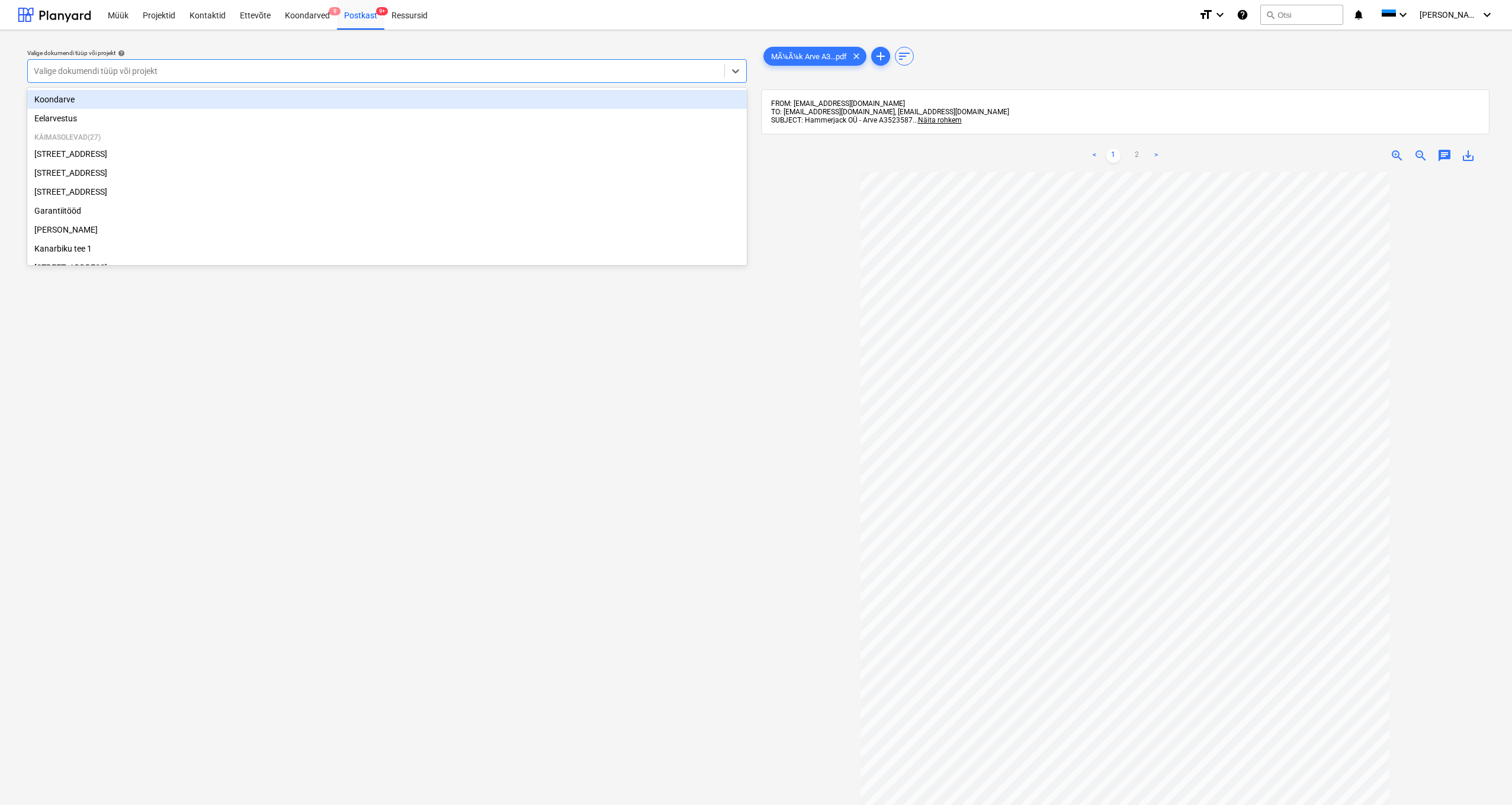
click at [33, 71] on div "Valige dokumendi tüüp või projekt" at bounding box center [376, 71] width 696 height 17
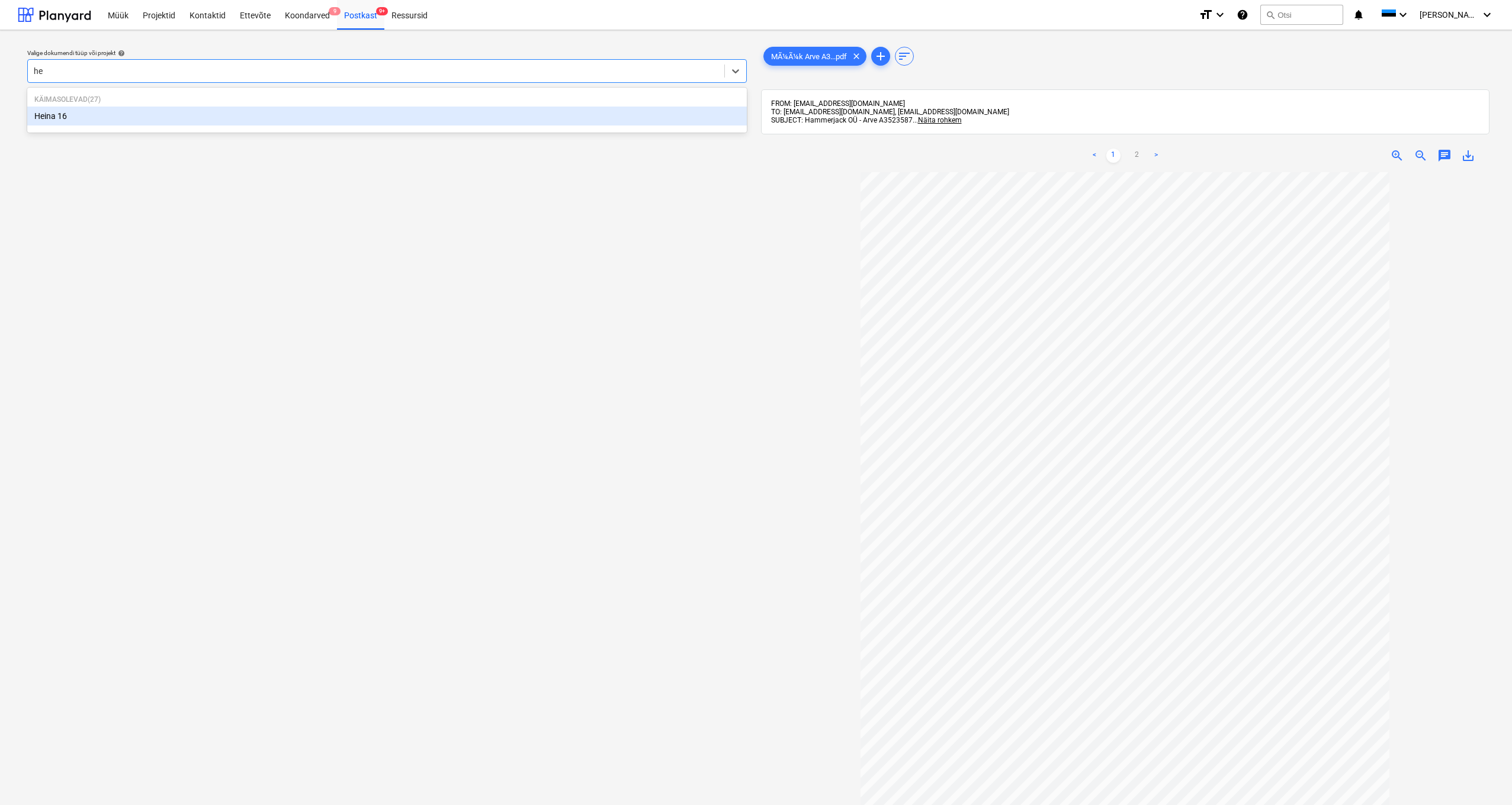
type input "hei"
click at [72, 115] on div "Heina 16" at bounding box center [387, 116] width 720 height 19
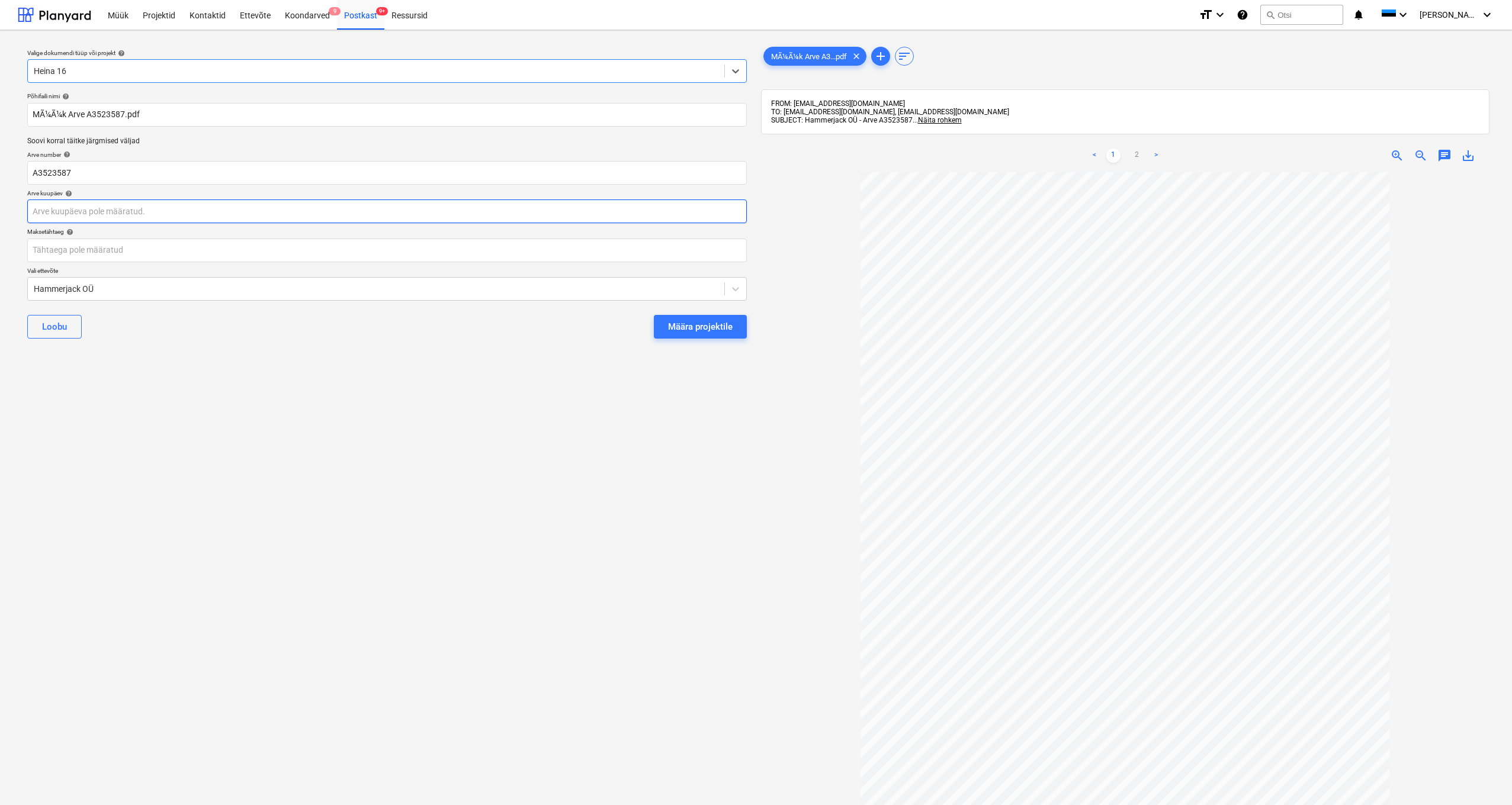
click at [47, 212] on body "Müük Projektid Kontaktid Ettevõte Koondarved 9 Postkast 9+ Ressursid format_siz…" at bounding box center [756, 402] width 1512 height 805
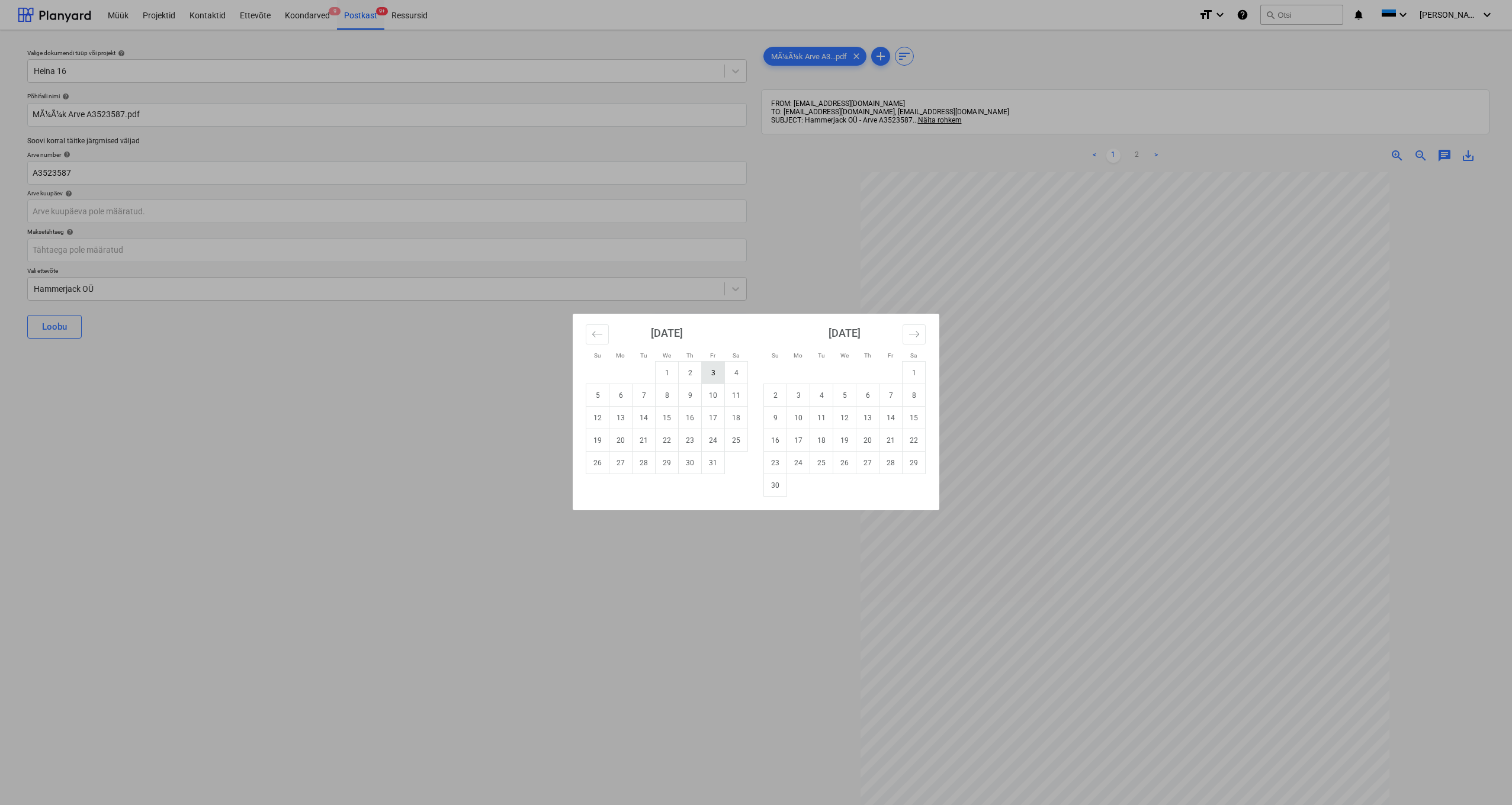
click at [714, 374] on td "3" at bounding box center [713, 372] width 23 height 22
type input "[DATE]"
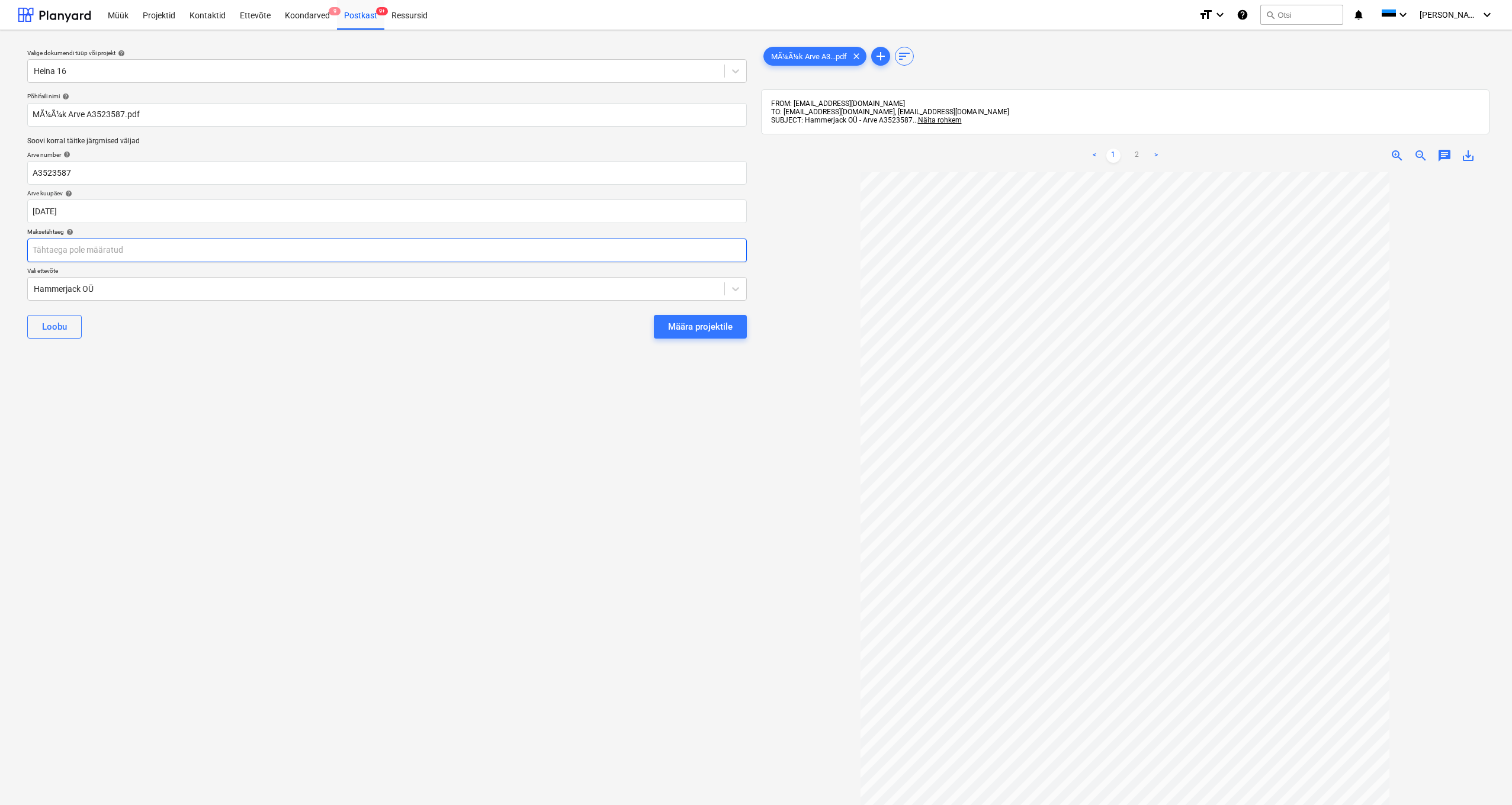
click at [56, 253] on body "Müük Projektid Kontaktid Ettevõte Koondarved 9 Postkast 9+ Ressursid format_siz…" at bounding box center [756, 402] width 1512 height 805
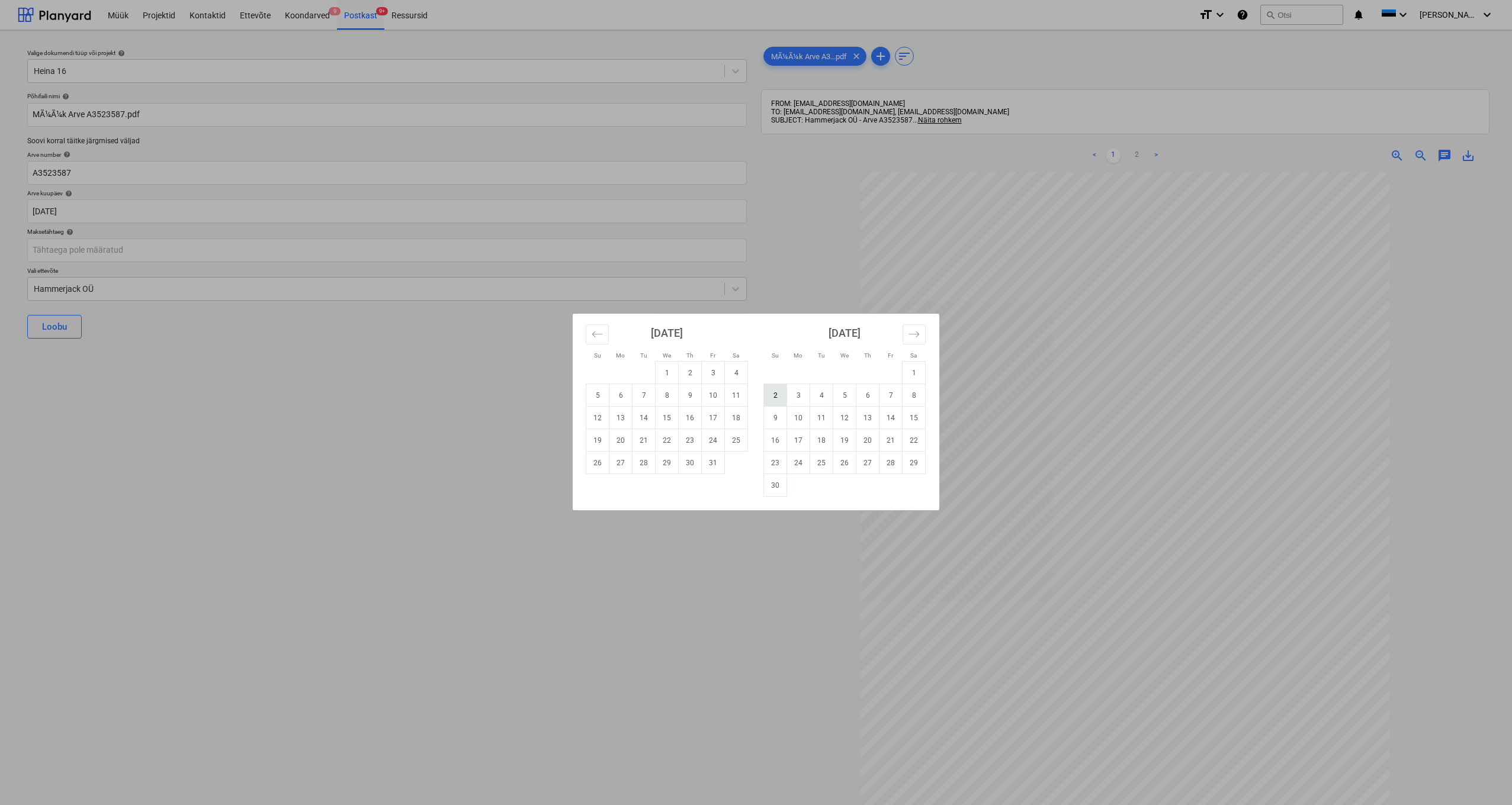
click at [769, 395] on td "2" at bounding box center [776, 395] width 23 height 22
type input "[DATE]"
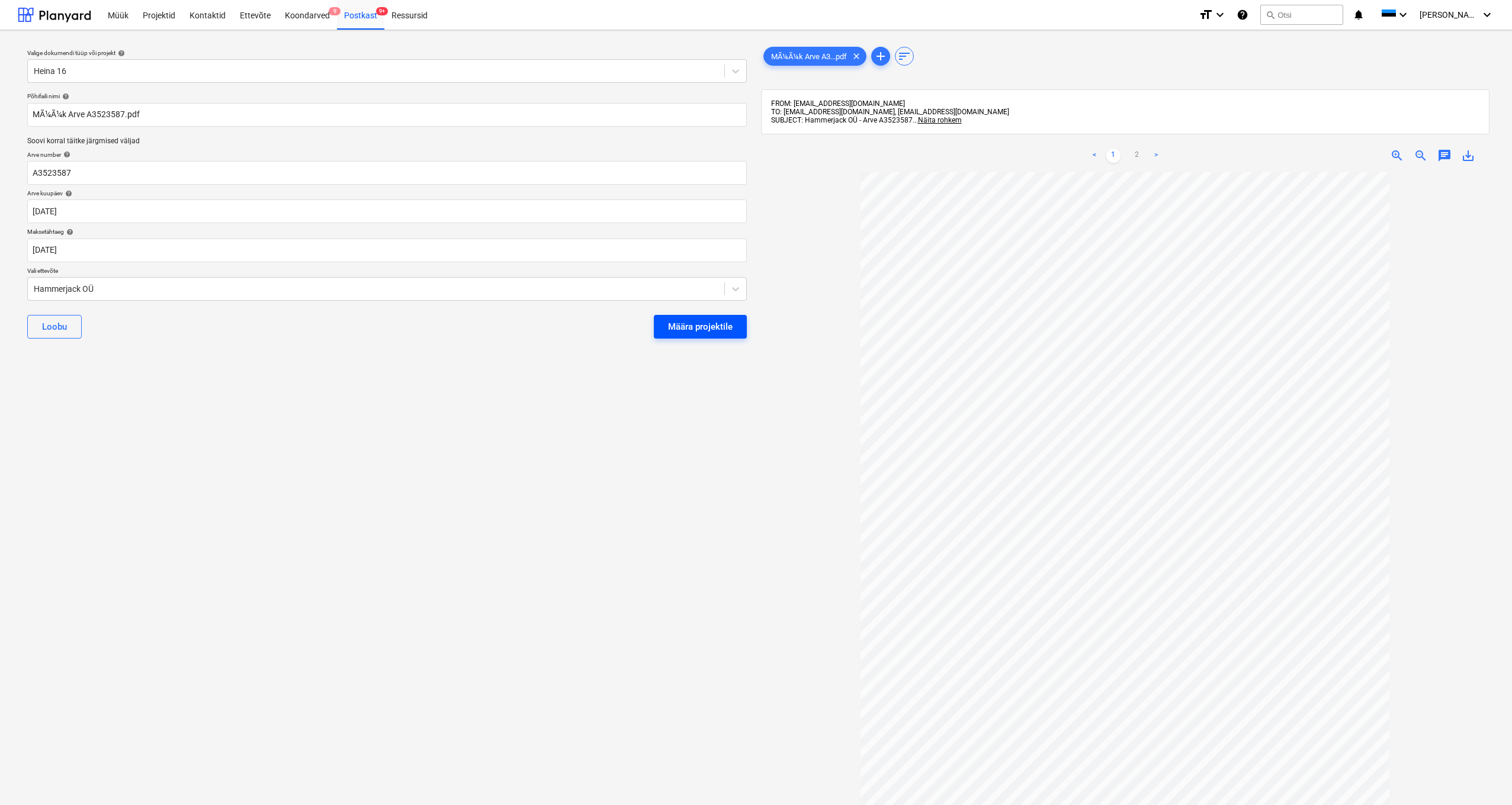
click at [692, 331] on div "Määra projektile" at bounding box center [700, 326] width 65 height 15
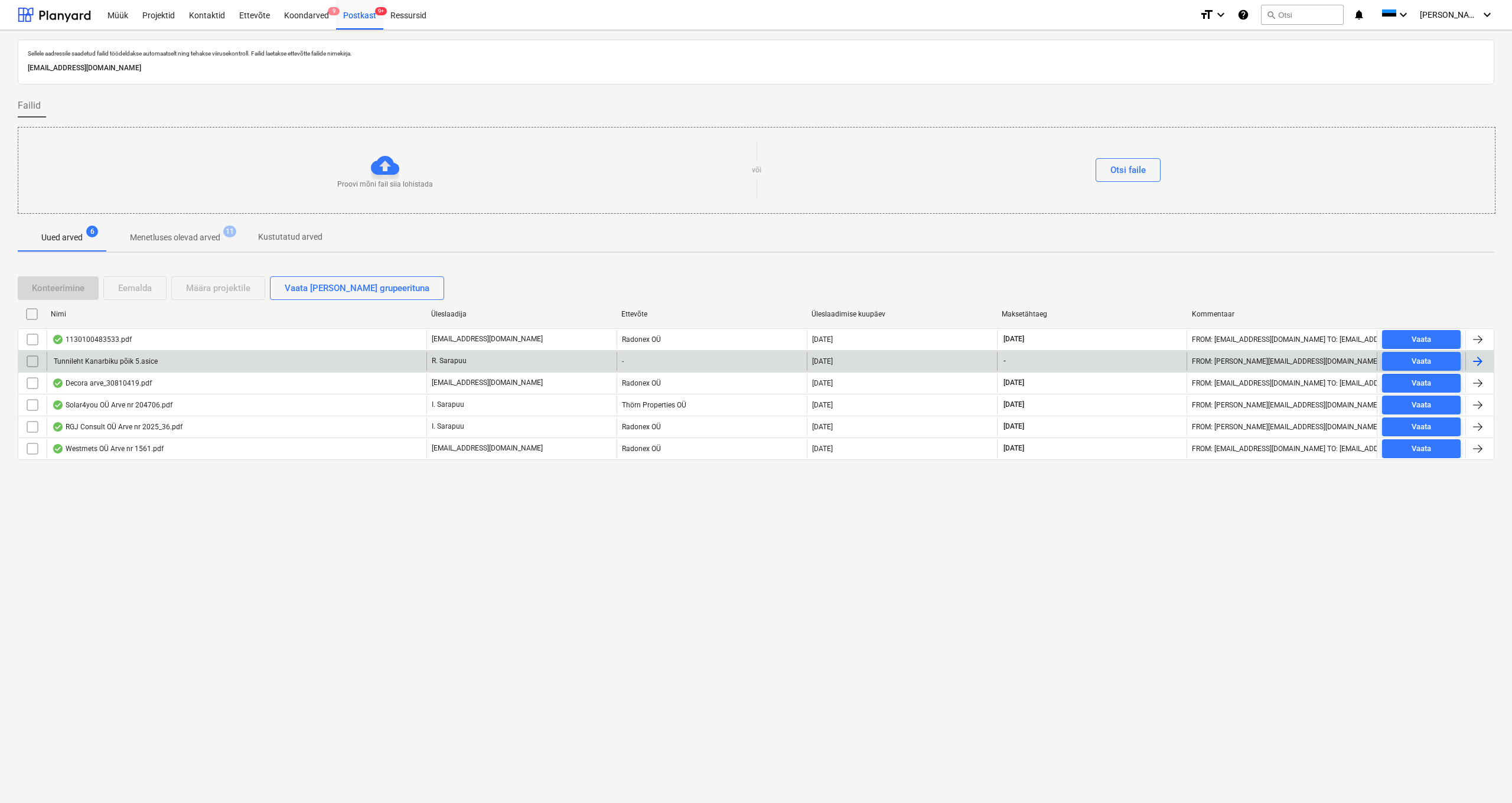
click at [111, 360] on div "Tunnileht Kanarbiku põik 5.asice" at bounding box center [105, 361] width 105 height 8
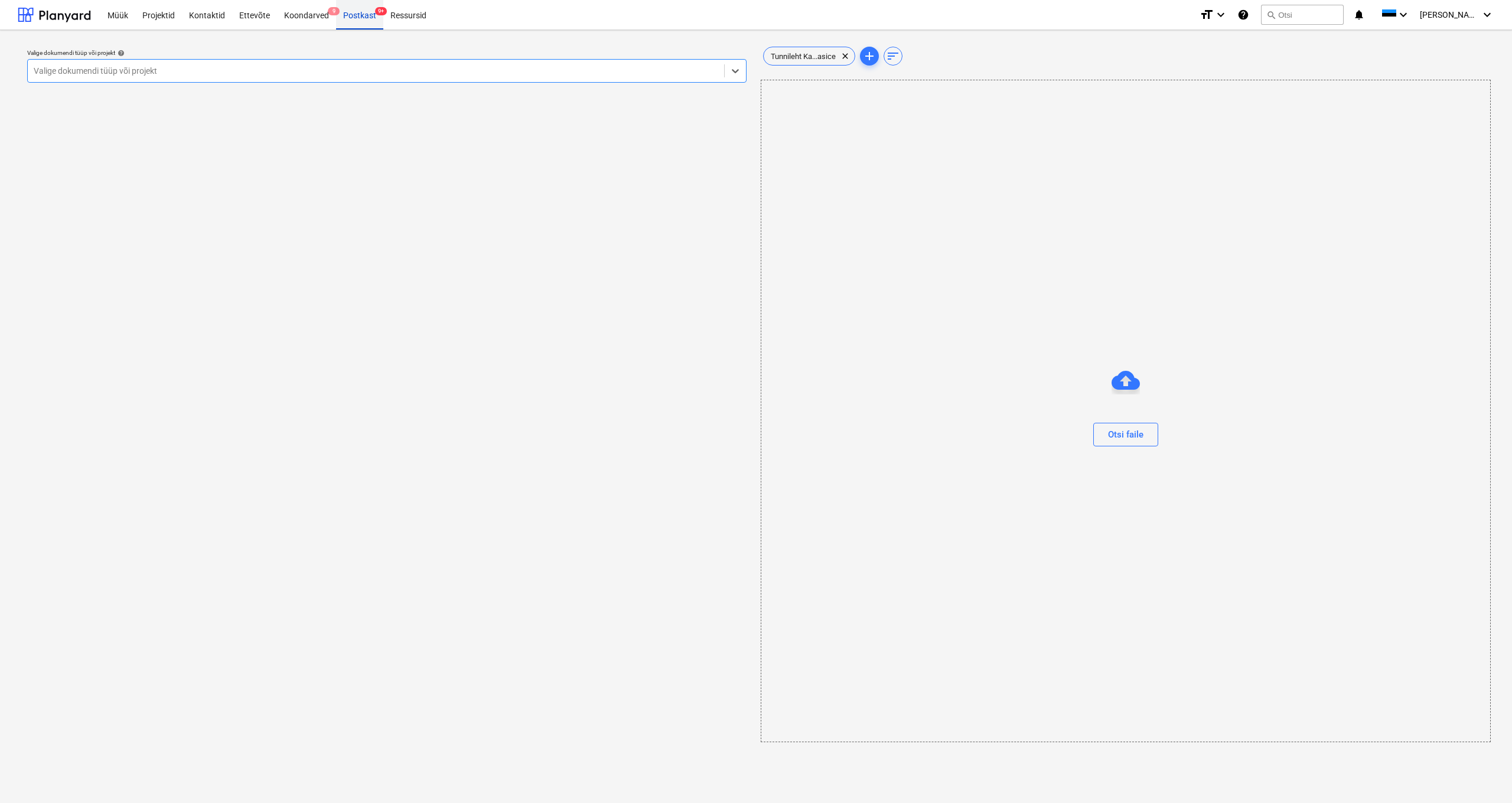
click at [363, 13] on div "Postkast 9+" at bounding box center [359, 14] width 47 height 30
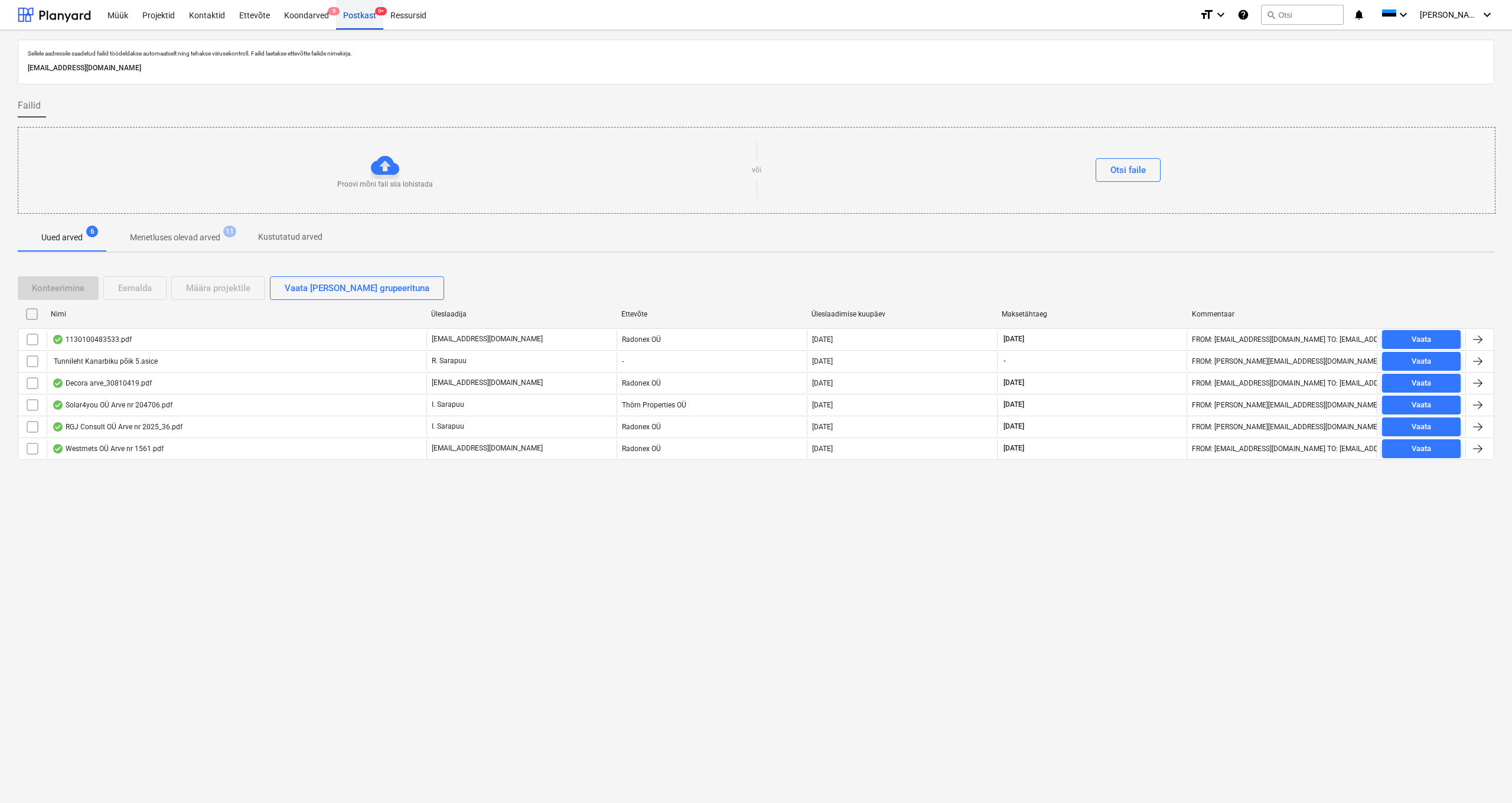
click at [370, 18] on div "Postkast 9+" at bounding box center [359, 14] width 47 height 30
click at [183, 236] on p "Menetluses olevad arved" at bounding box center [175, 238] width 90 height 12
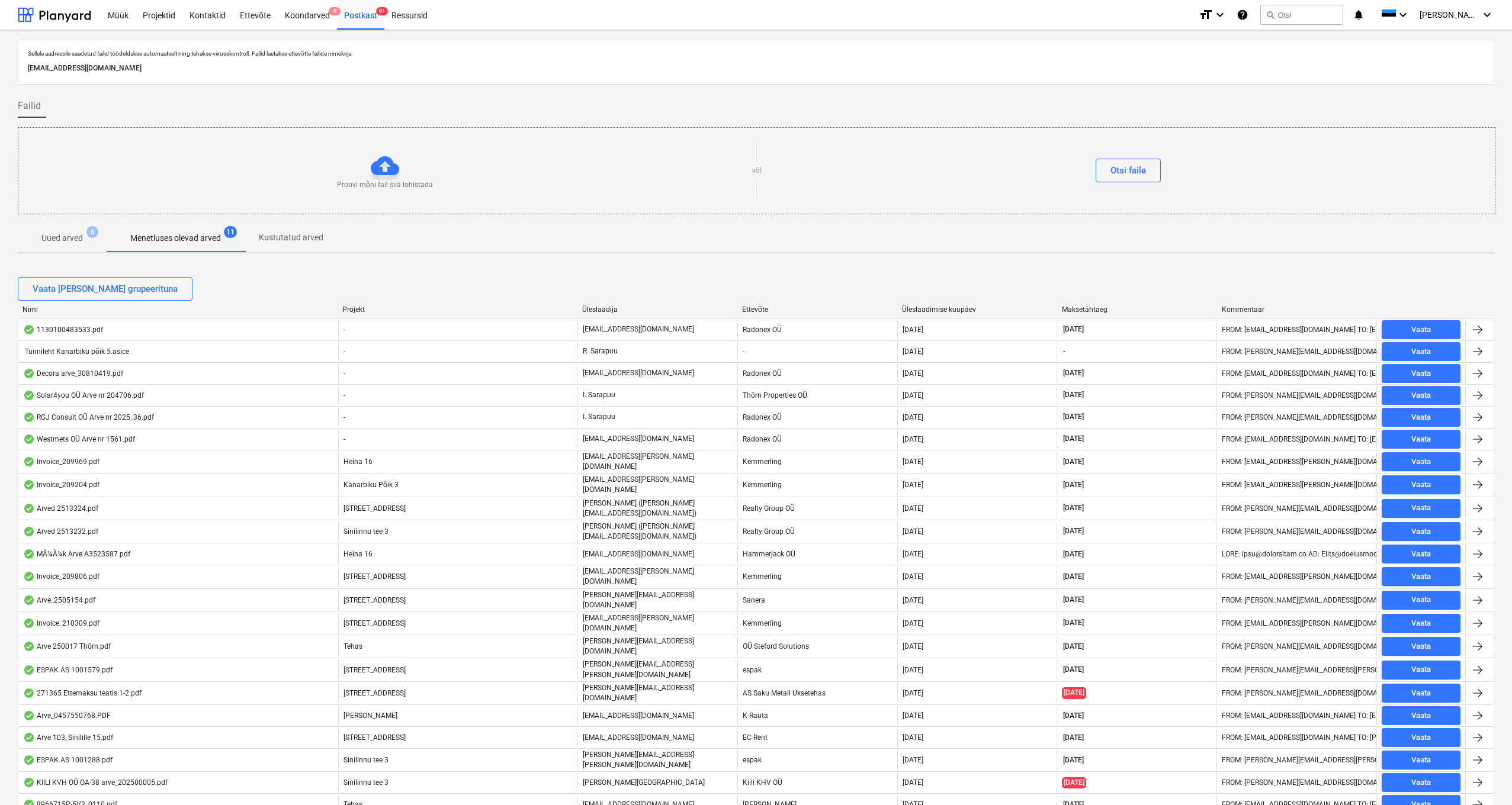
click at [62, 235] on p "Uued arved" at bounding box center [62, 238] width 42 height 12
